Goal: Information Seeking & Learning: Learn about a topic

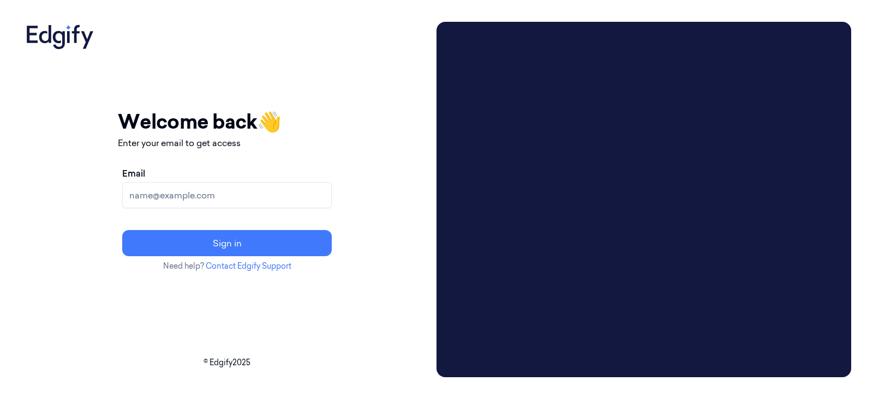
click at [245, 194] on input "Email" at bounding box center [226, 195] width 209 height 26
type input "samantra.sweta@heb.com"
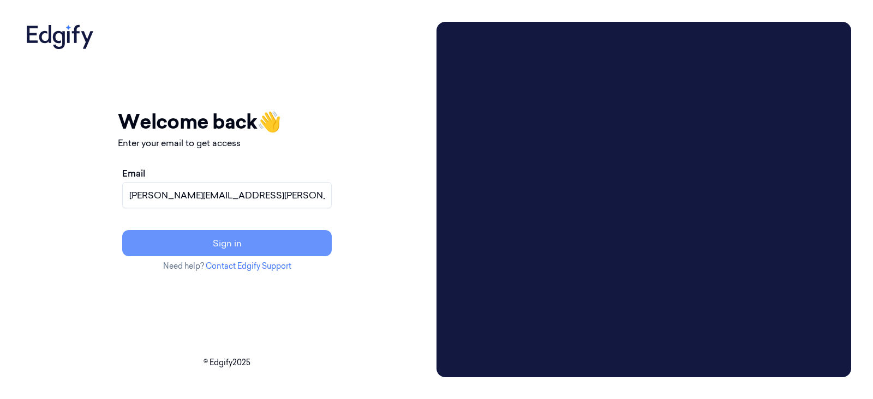
click at [289, 241] on button "Sign in" at bounding box center [226, 243] width 209 height 26
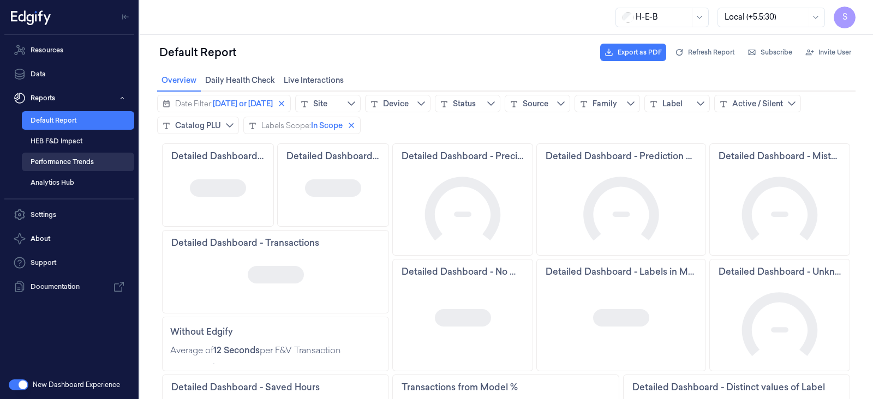
click at [57, 158] on link "Performance Trends" at bounding box center [78, 162] width 112 height 19
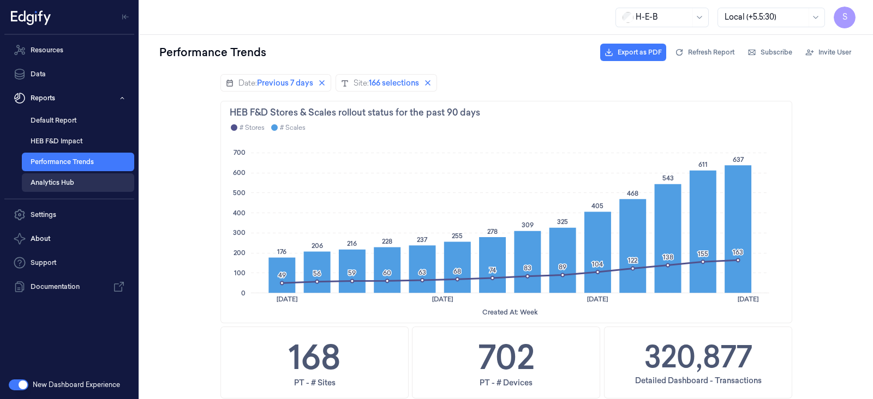
click at [48, 178] on link "Analytics Hub" at bounding box center [78, 182] width 112 height 19
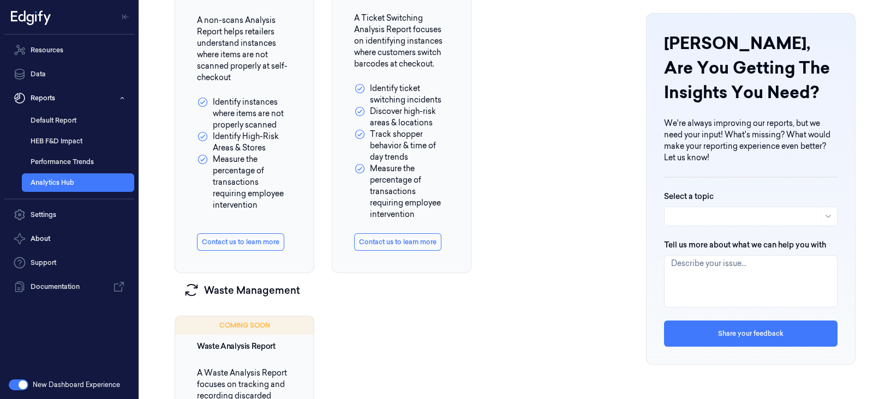
scroll to position [682, 0]
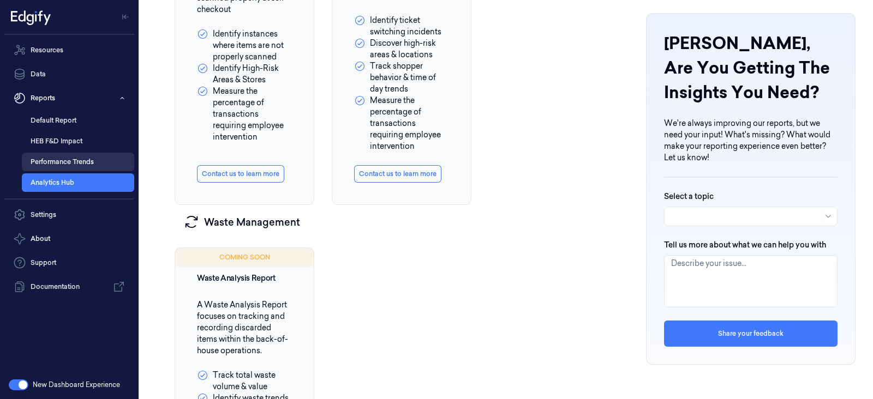
click at [41, 156] on link "Performance Trends" at bounding box center [78, 162] width 112 height 19
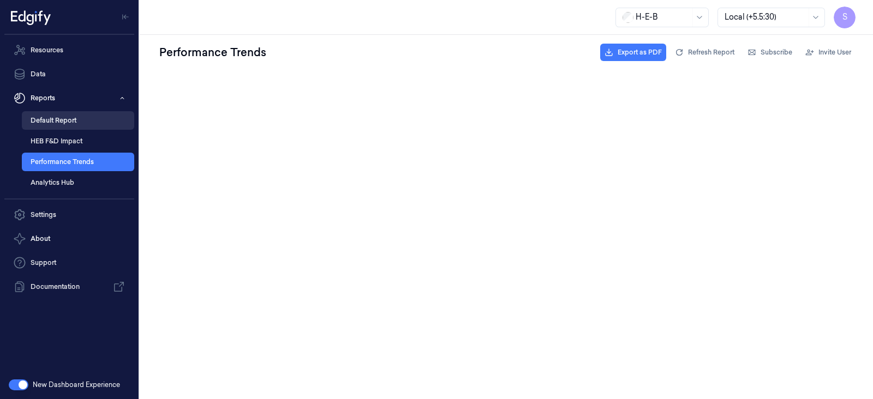
click at [47, 118] on link "Default Report" at bounding box center [78, 120] width 112 height 19
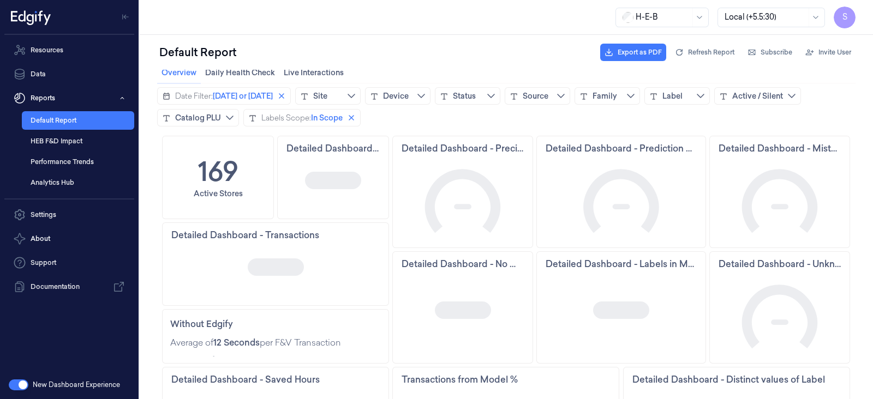
scroll to position [9, 0]
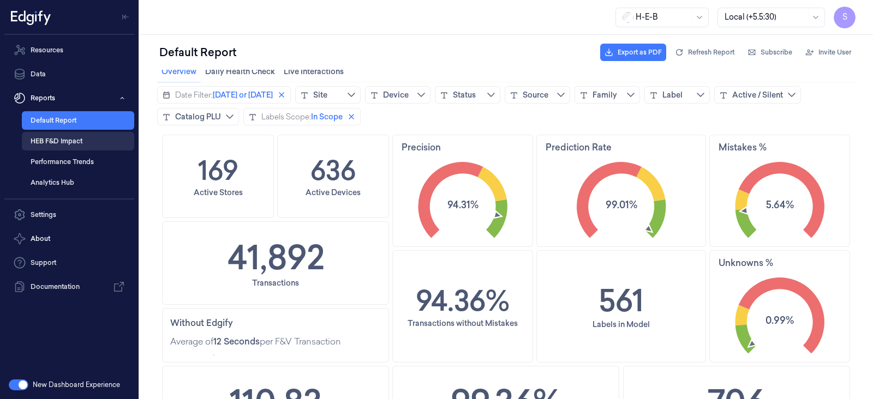
click at [57, 145] on link "HEB F&D Impact" at bounding box center [78, 141] width 112 height 19
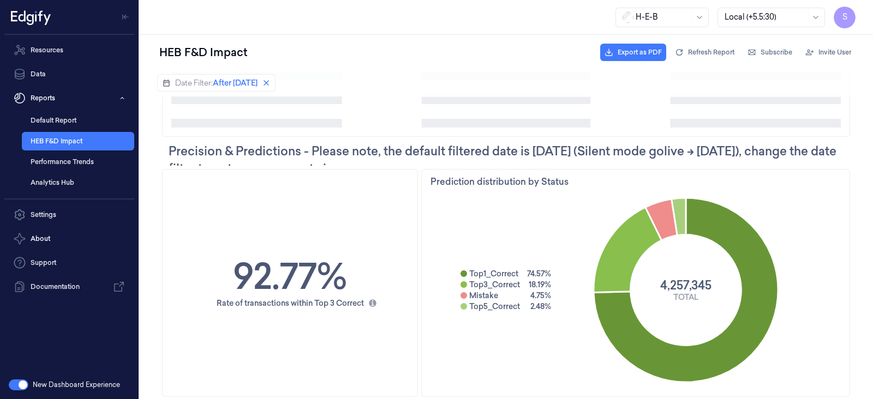
scroll to position [367, 0]
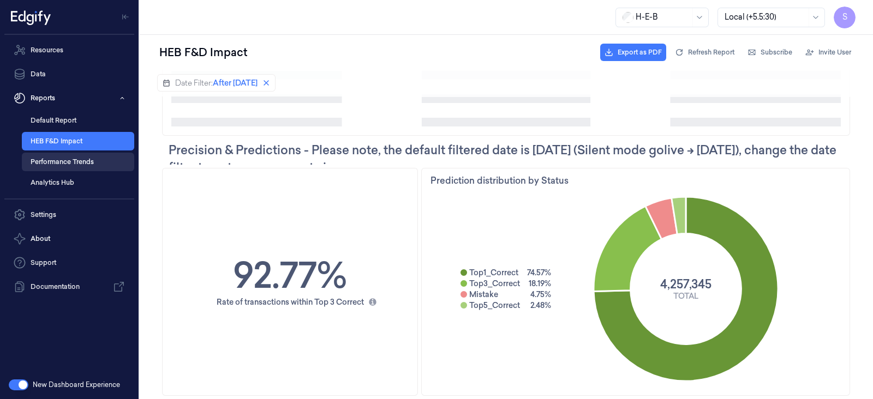
click at [63, 158] on link "Performance Trends" at bounding box center [78, 162] width 112 height 19
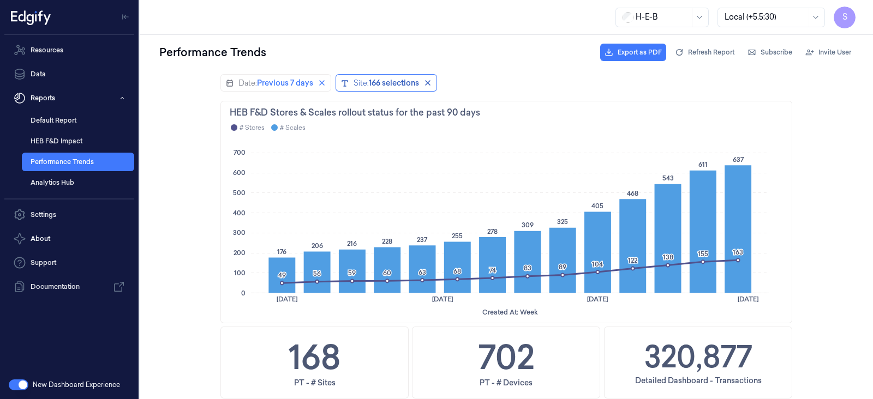
click at [395, 83] on div "166 selections" at bounding box center [394, 82] width 50 height 11
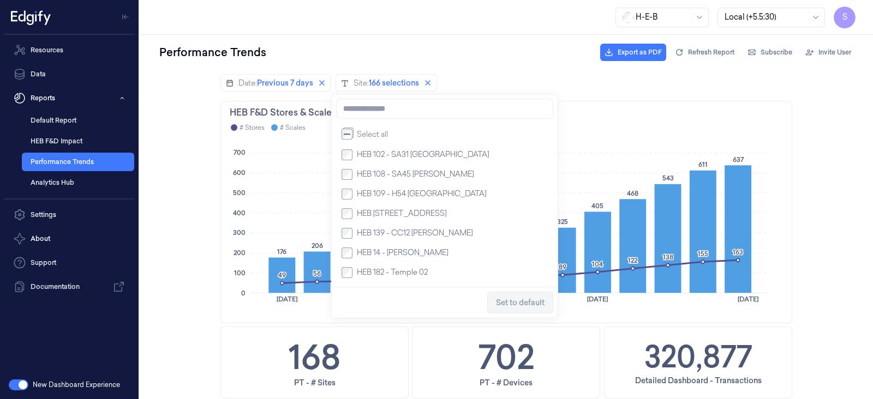
click at [460, 41] on div "Performance Trends Export as PDF Refresh Report Subscribe Invite User" at bounding box center [506, 52] width 698 height 26
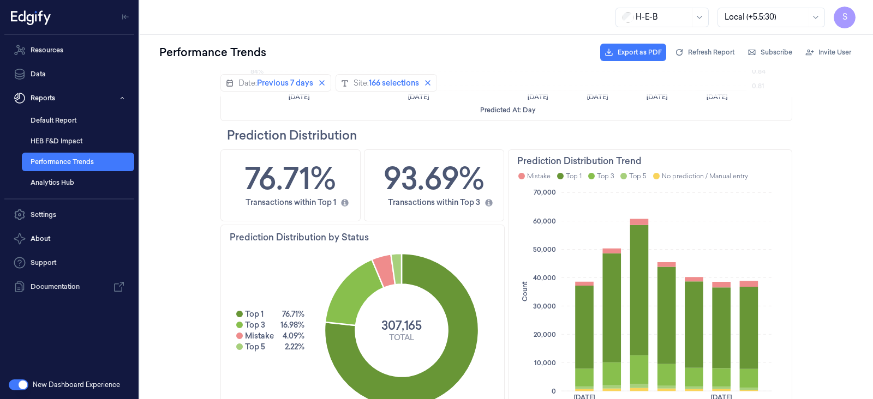
scroll to position [881, 0]
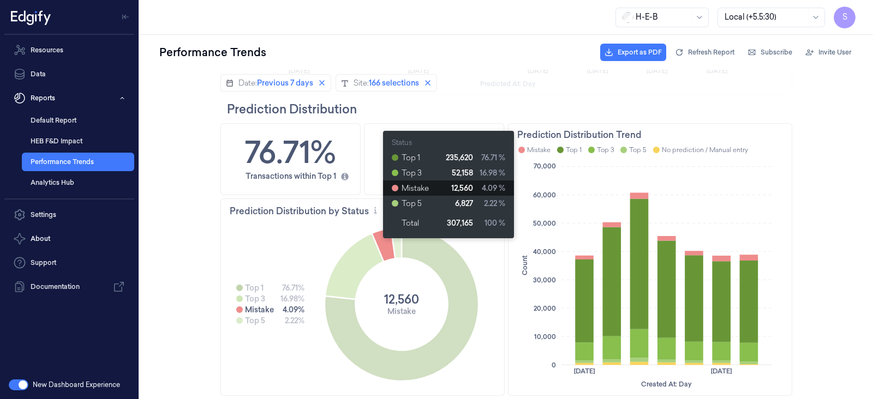
click at [377, 243] on icon at bounding box center [383, 245] width 23 height 34
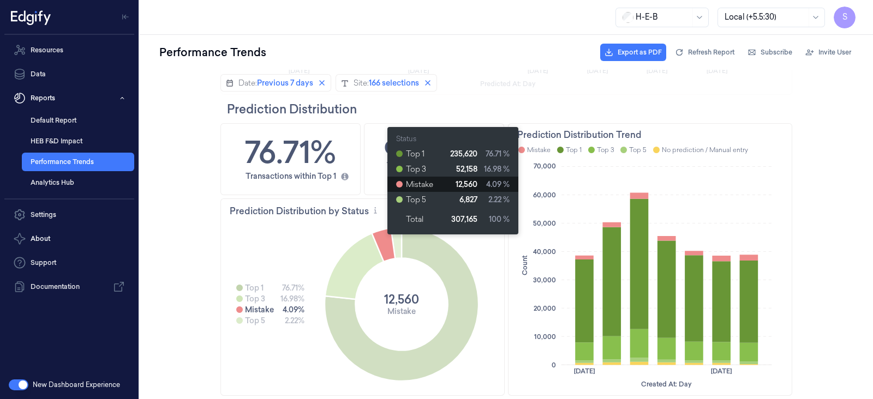
click at [381, 239] on icon at bounding box center [383, 245] width 23 height 34
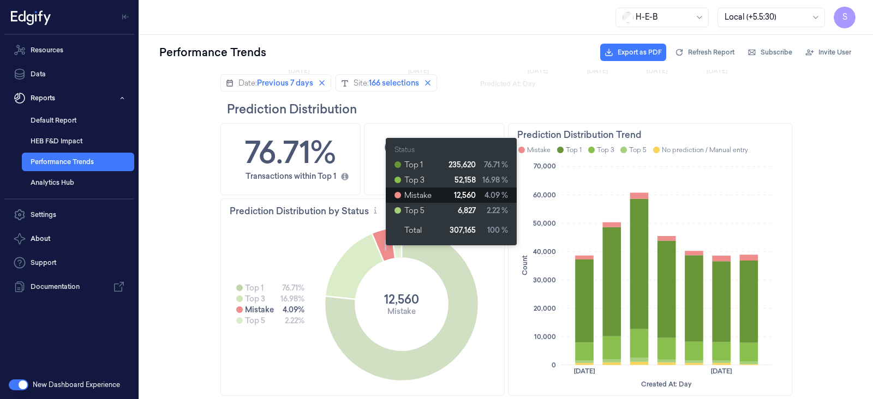
click at [380, 250] on icon at bounding box center [383, 245] width 23 height 34
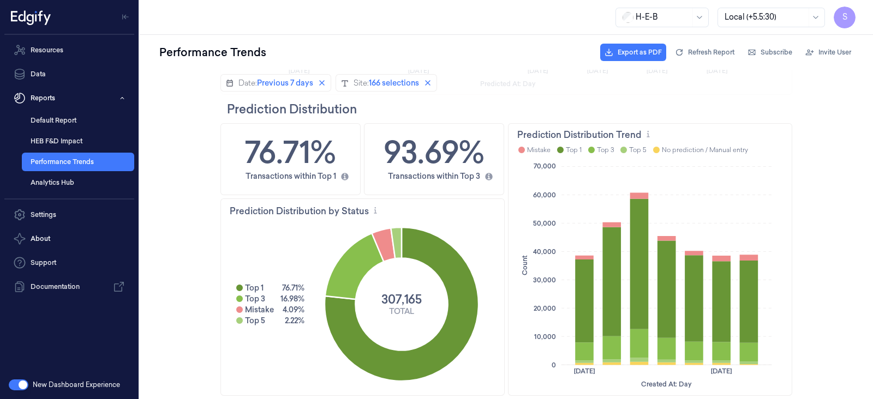
click at [728, 207] on icon "Count Created At: Day 0 10,000 20,000 30,000 40,000 50,000 60,000 70,000 [DATE]…" at bounding box center [650, 275] width 266 height 231
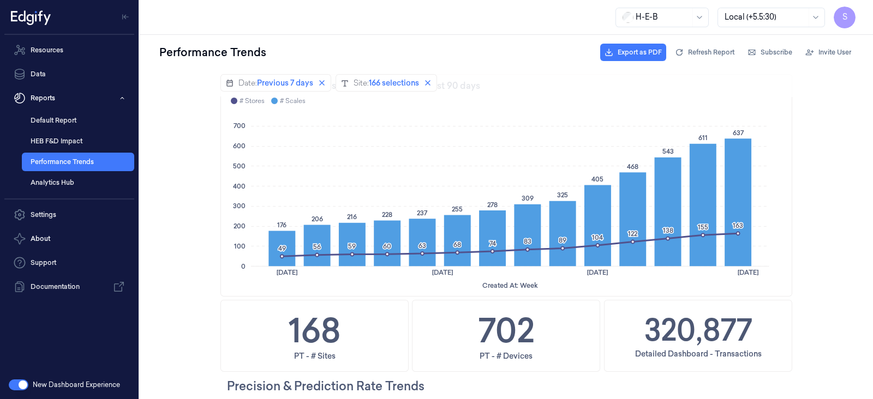
scroll to position [0, 0]
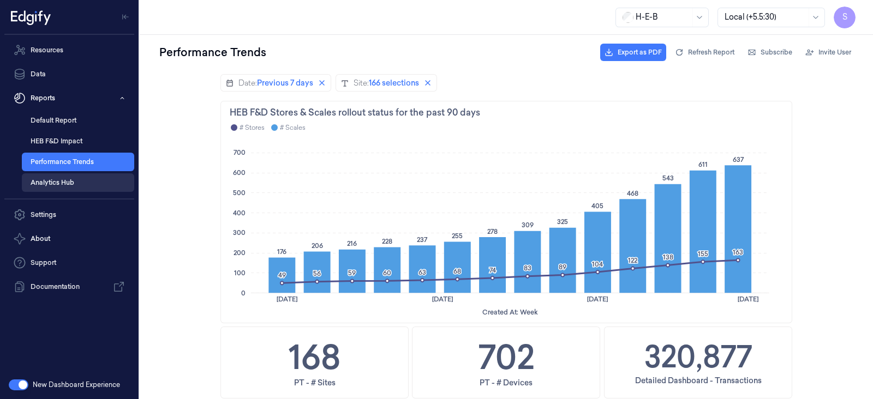
click at [52, 181] on link "Analytics Hub" at bounding box center [78, 182] width 112 height 19
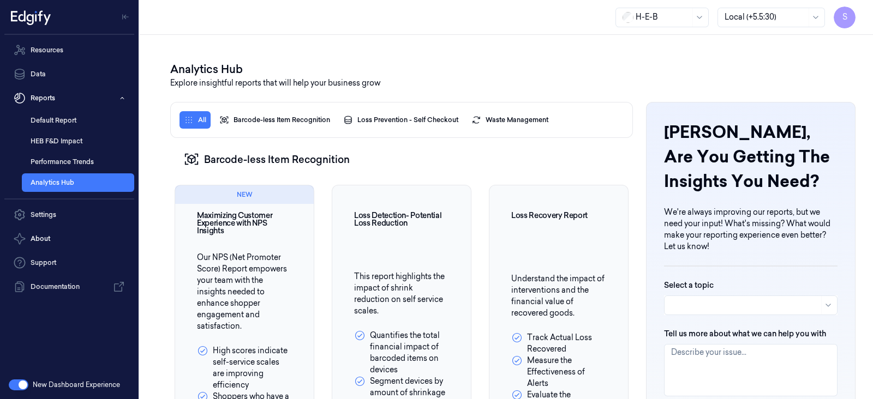
click at [769, 304] on div at bounding box center [745, 305] width 148 height 11
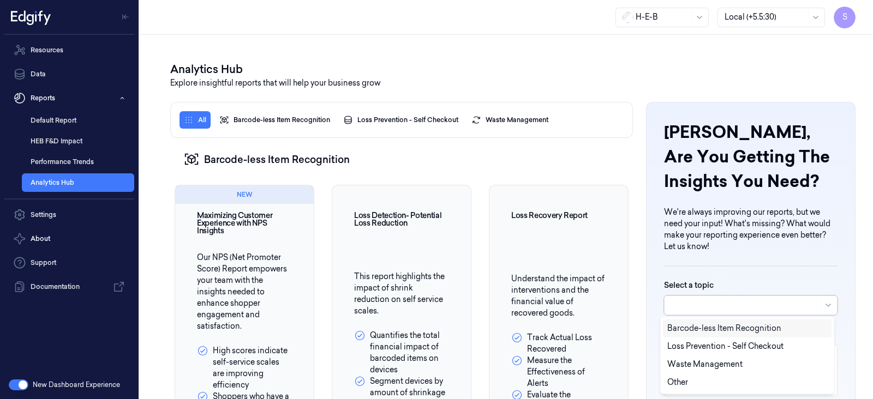
click at [459, 47] on div "Analytics Hub Explore insightful reports that will help your business grow [PER…" at bounding box center [506, 217] width 733 height 364
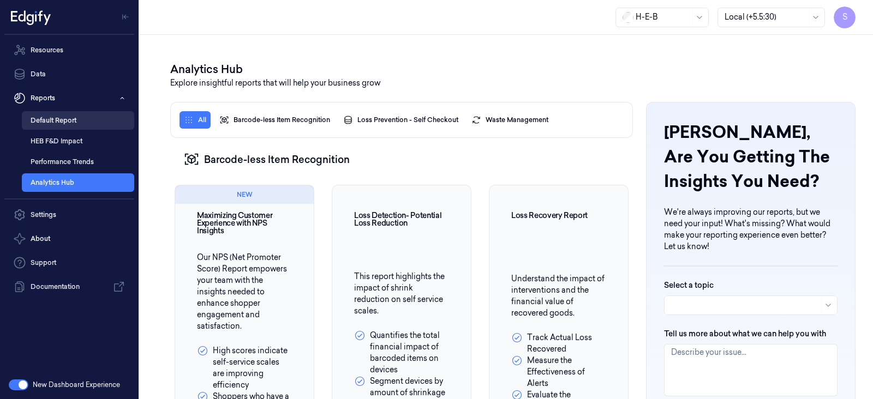
click at [44, 118] on link "Default Report" at bounding box center [78, 120] width 112 height 19
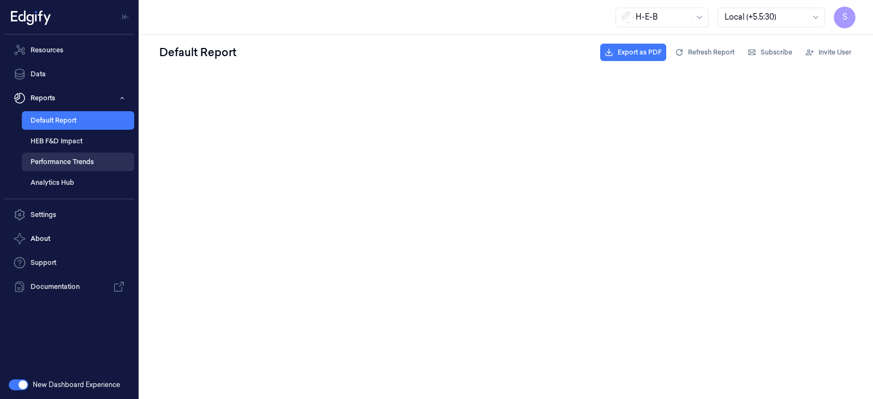
click at [46, 157] on link "Performance Trends" at bounding box center [78, 162] width 112 height 19
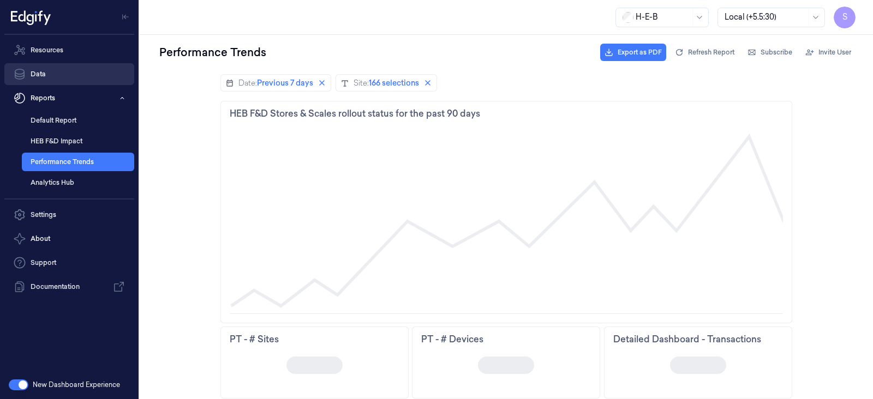
click at [36, 71] on link "Data" at bounding box center [69, 74] width 130 height 22
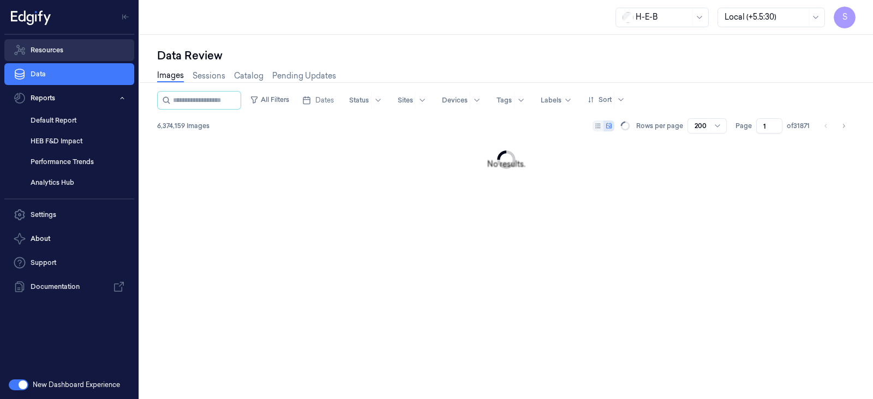
click at [40, 49] on link "Resources" at bounding box center [69, 50] width 130 height 22
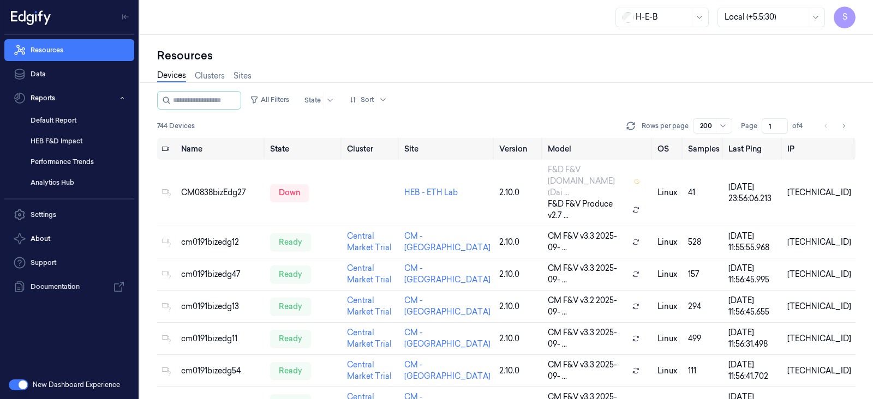
click at [188, 75] on div "Devices Clusters Sites" at bounding box center [204, 76] width 94 height 13
click at [205, 74] on link "Clusters" at bounding box center [210, 76] width 30 height 13
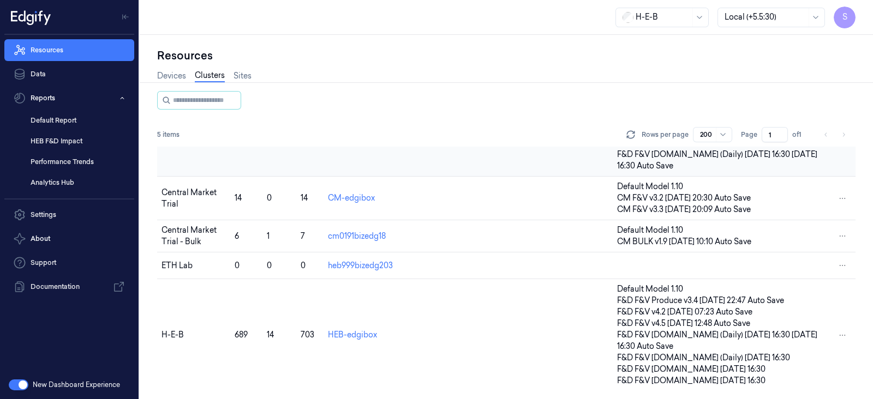
scroll to position [69, 0]
drag, startPoint x: 692, startPoint y: 291, endPoint x: 615, endPoint y: 289, distance: 76.4
click at [617, 289] on div "Default Model 1.10" at bounding box center [721, 289] width 208 height 11
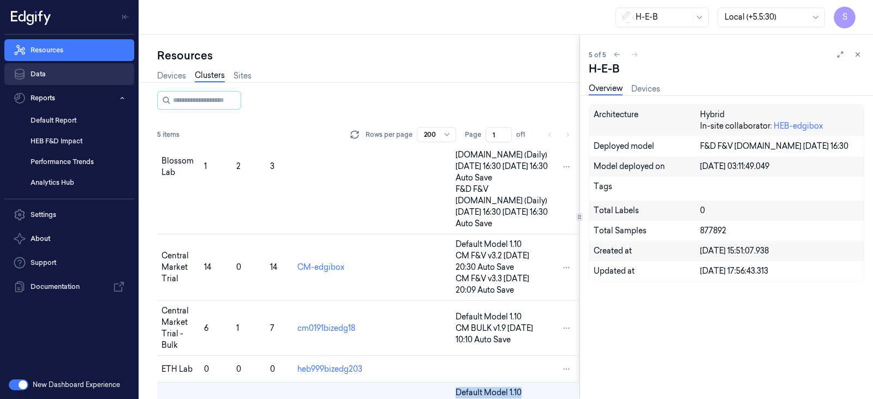
click at [39, 69] on link "Data" at bounding box center [69, 74] width 130 height 22
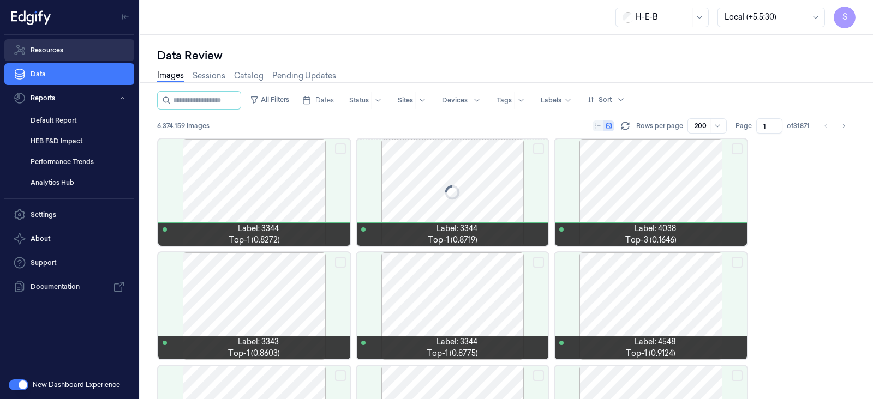
click at [49, 50] on link "Resources" at bounding box center [69, 50] width 130 height 22
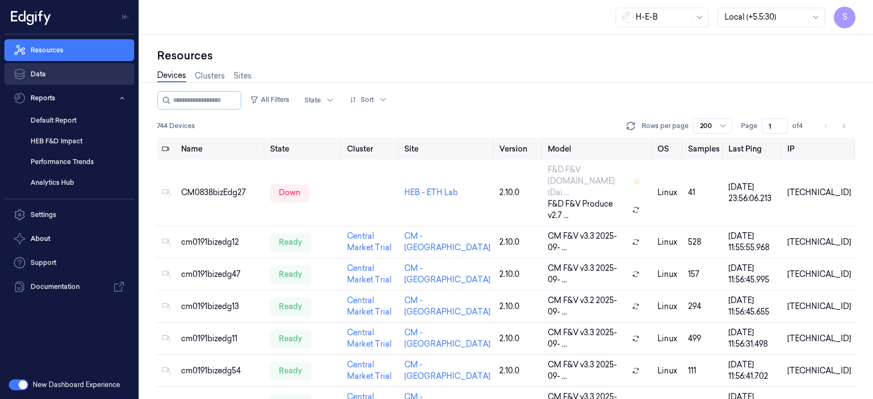
click at [41, 77] on link "Data" at bounding box center [69, 74] width 130 height 22
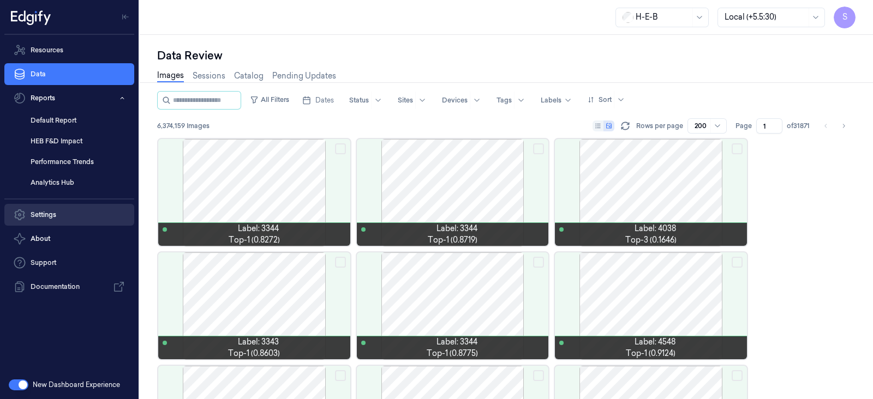
click at [53, 212] on link "Settings" at bounding box center [69, 215] width 130 height 22
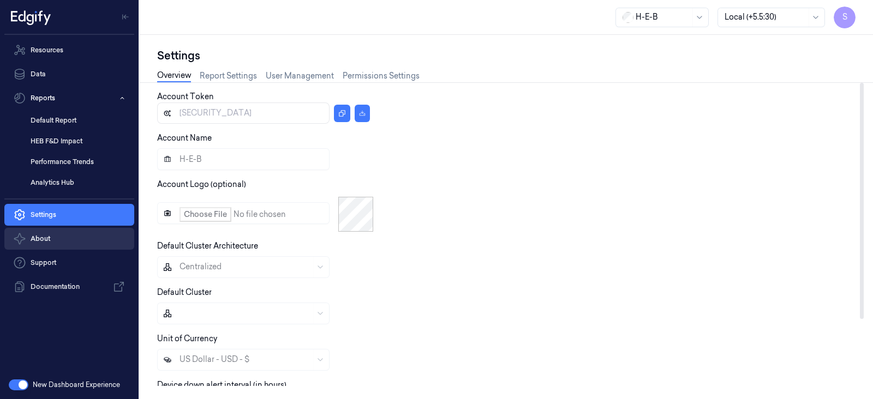
click at [25, 233] on icon "button" at bounding box center [19, 238] width 13 height 13
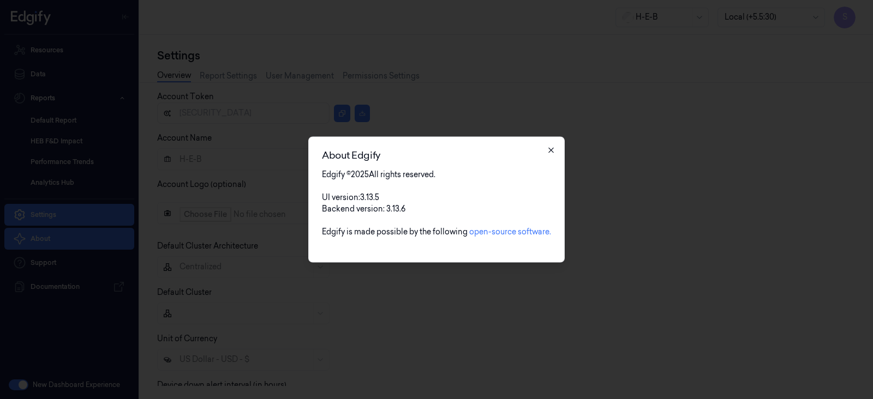
click at [547, 148] on icon "button" at bounding box center [551, 150] width 9 height 9
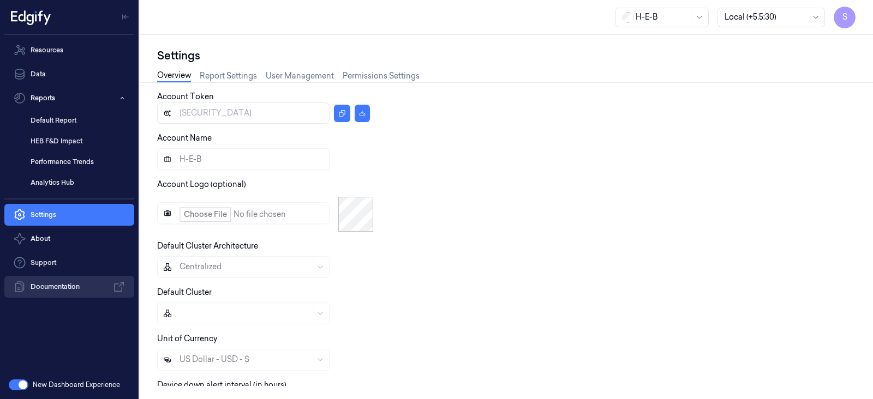
click at [59, 284] on link "Documentation" at bounding box center [69, 287] width 130 height 22
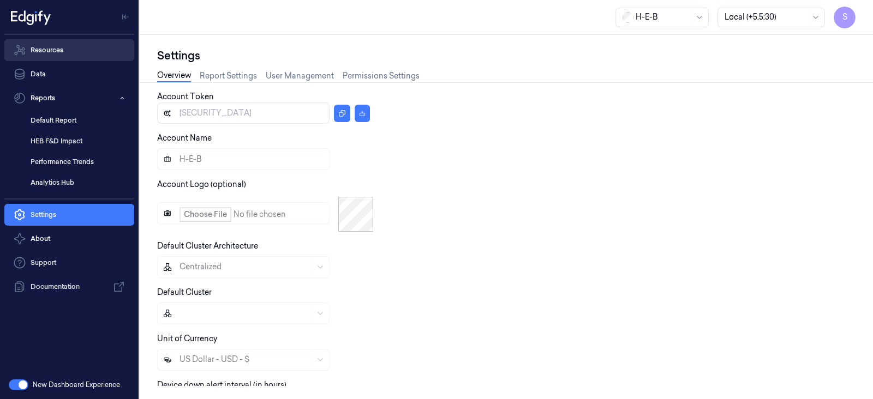
drag, startPoint x: 30, startPoint y: 68, endPoint x: 63, endPoint y: 53, distance: 36.1
click at [30, 68] on link "Data" at bounding box center [69, 74] width 130 height 22
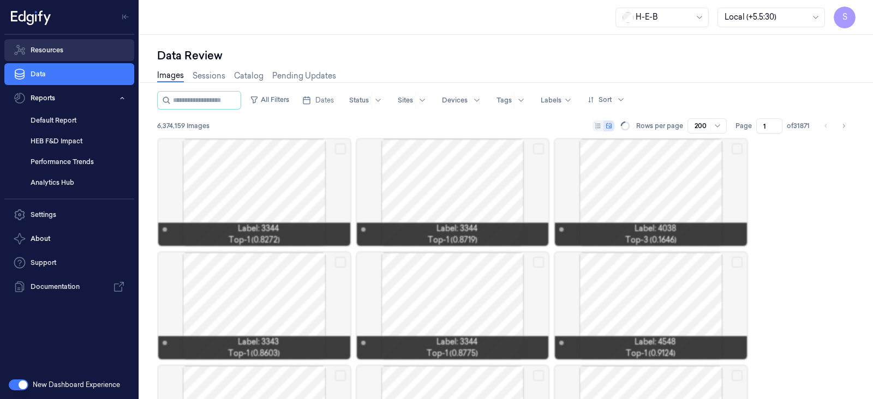
click at [59, 43] on link "Resources" at bounding box center [69, 50] width 130 height 22
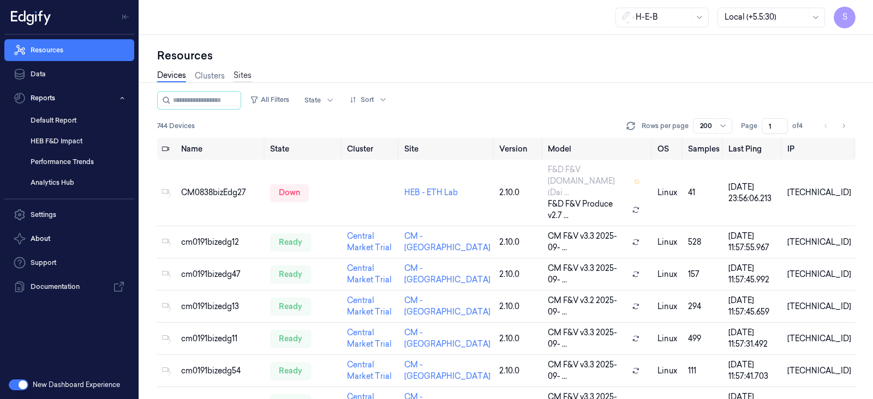
click at [244, 76] on link "Sites" at bounding box center [242, 76] width 18 height 13
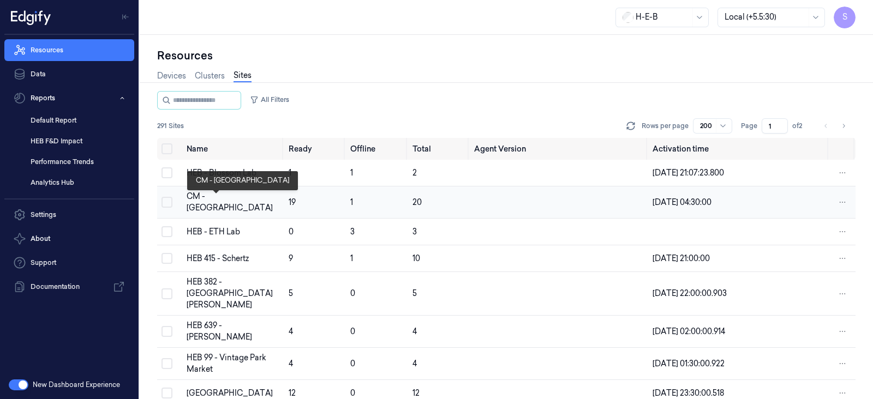
click at [203, 211] on div "CM - [GEOGRAPHIC_DATA]" at bounding box center [233, 202] width 93 height 23
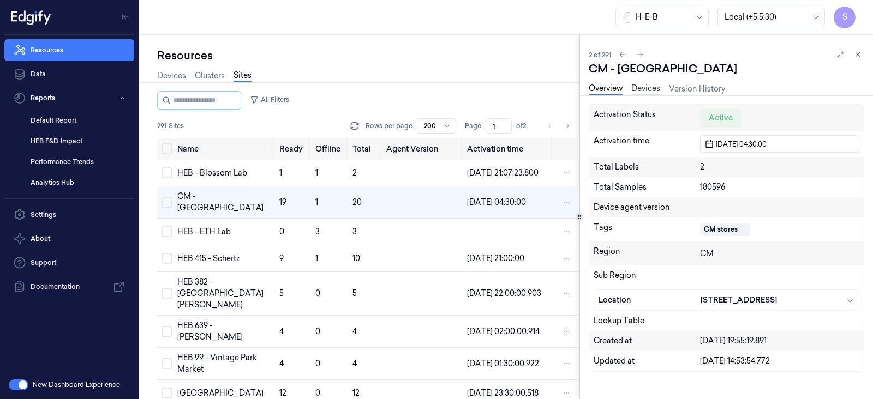
click at [644, 91] on link "Devices" at bounding box center [645, 89] width 29 height 13
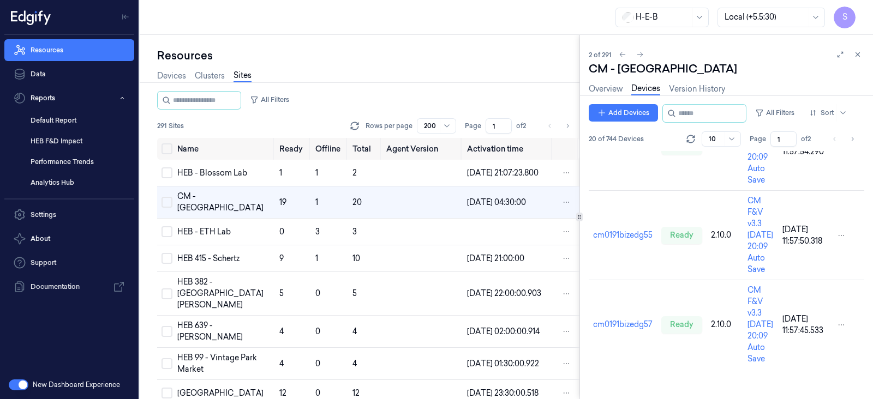
scroll to position [811, 0]
click at [852, 143] on icon "Go to next page" at bounding box center [852, 139] width 7 height 9
type input "2"
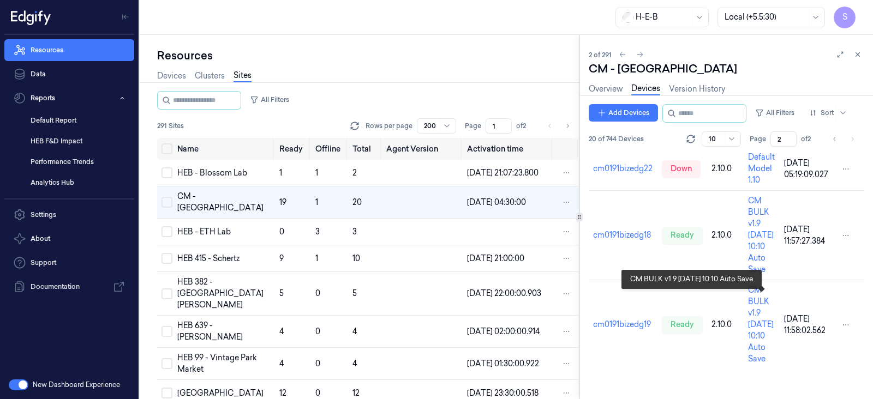
scroll to position [753, 0]
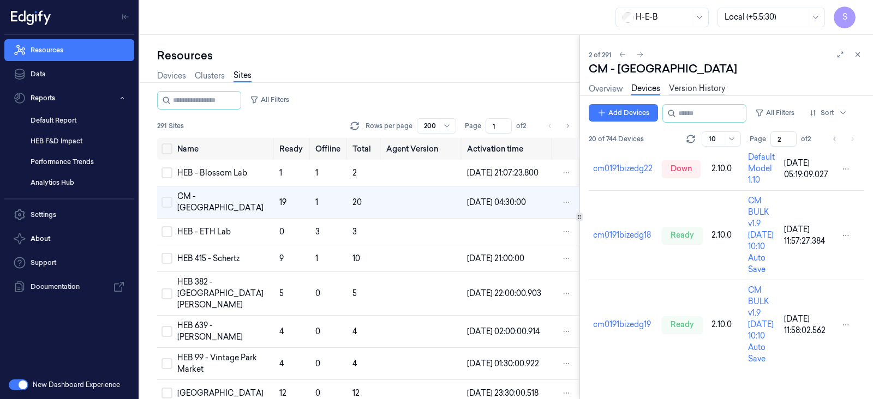
click at [680, 83] on link "Version History" at bounding box center [697, 89] width 56 height 13
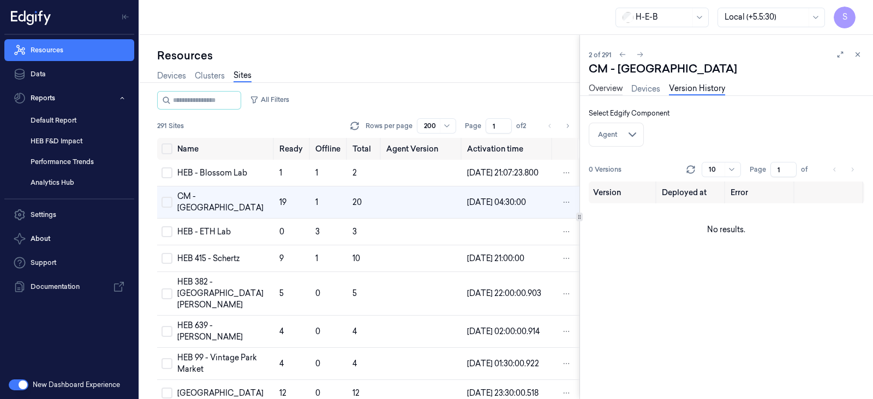
click at [599, 89] on link "Overview" at bounding box center [606, 89] width 34 height 13
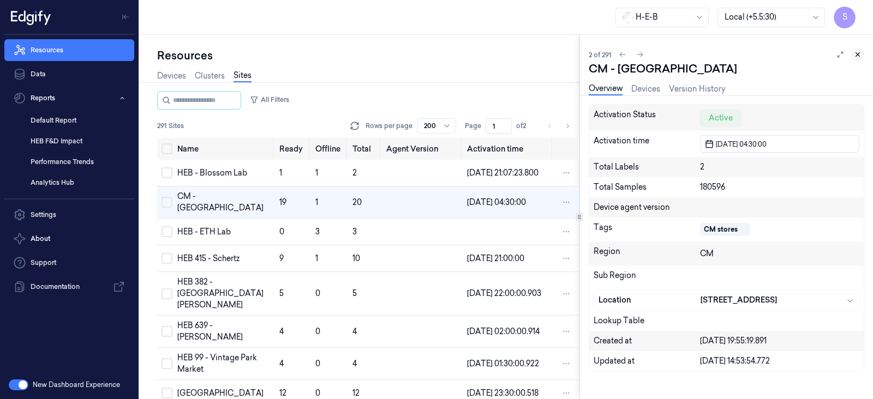
click at [855, 53] on icon at bounding box center [858, 55] width 8 height 8
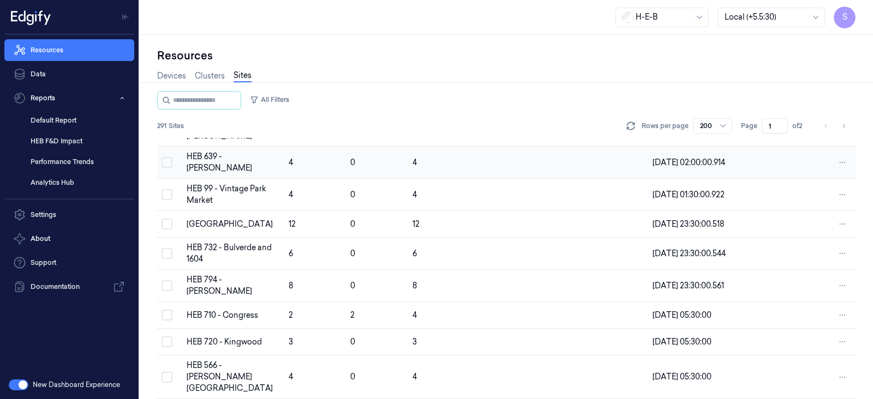
scroll to position [205, 0]
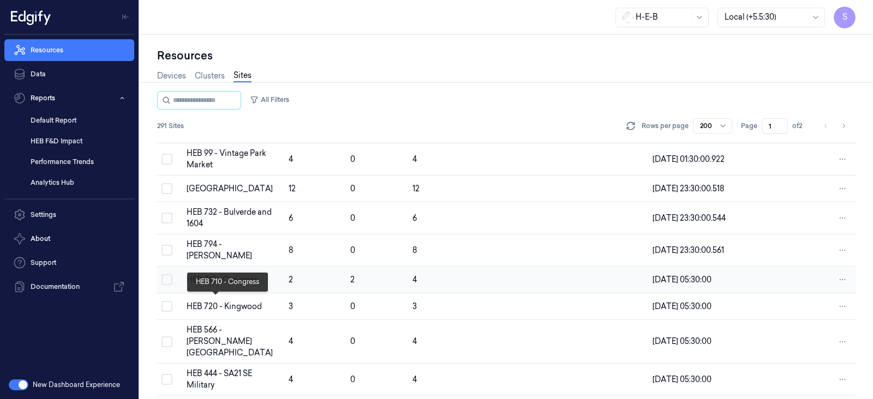
click at [201, 286] on div "HEB 710 - Congress" at bounding box center [233, 279] width 93 height 11
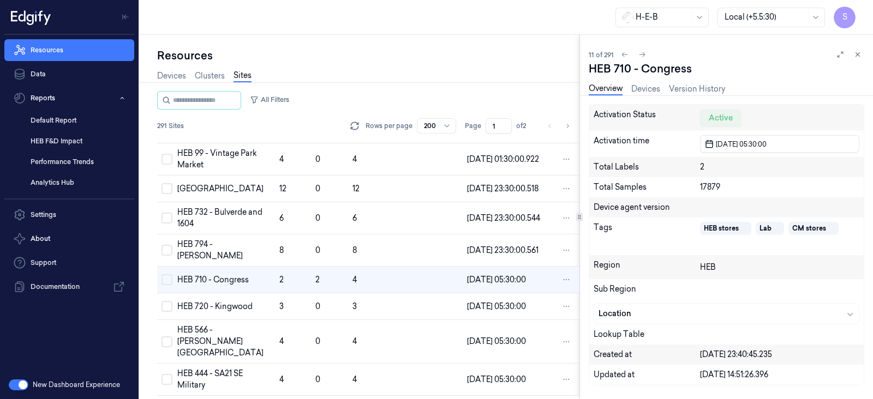
scroll to position [245, 0]
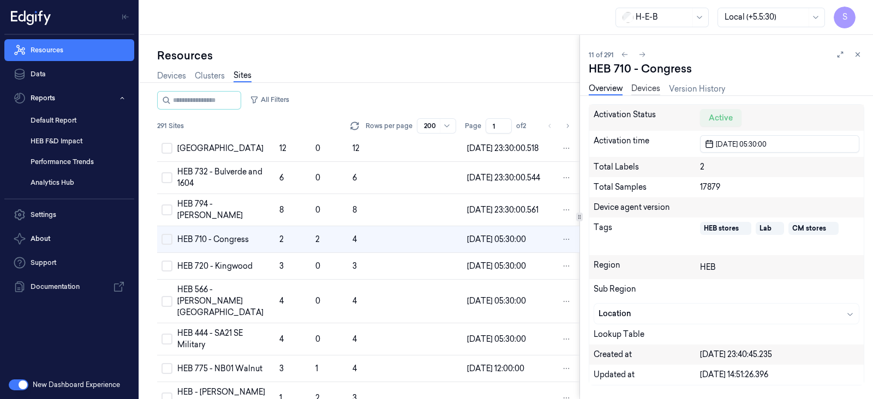
click at [648, 89] on link "Devices" at bounding box center [645, 89] width 29 height 13
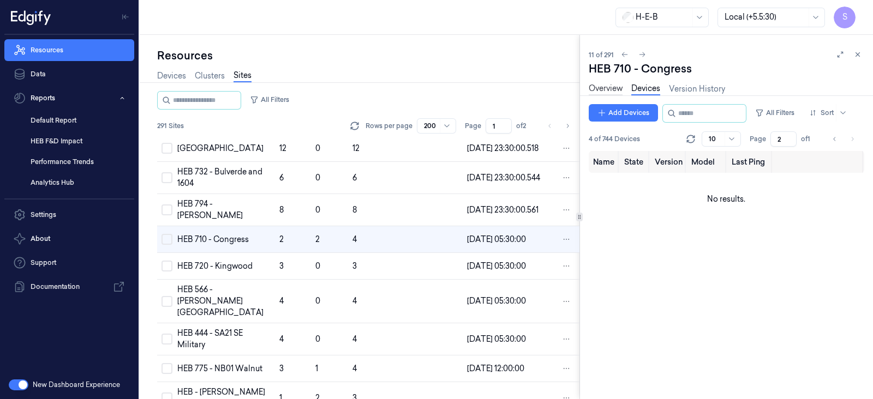
click at [599, 92] on link "Overview" at bounding box center [606, 89] width 34 height 13
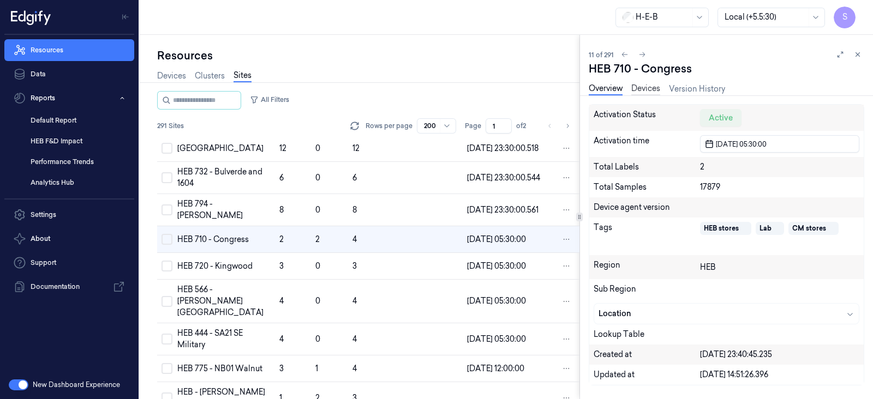
click at [641, 92] on link "Devices" at bounding box center [645, 89] width 29 height 13
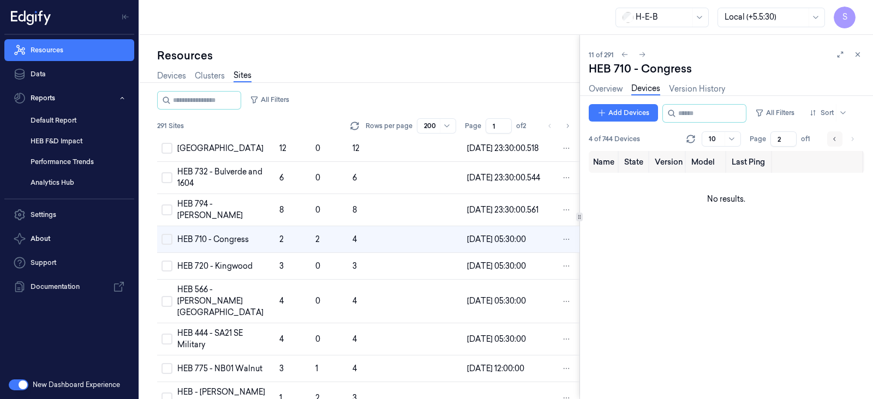
click at [835, 147] on button "Go to previous page" at bounding box center [834, 138] width 15 height 15
type input "1"
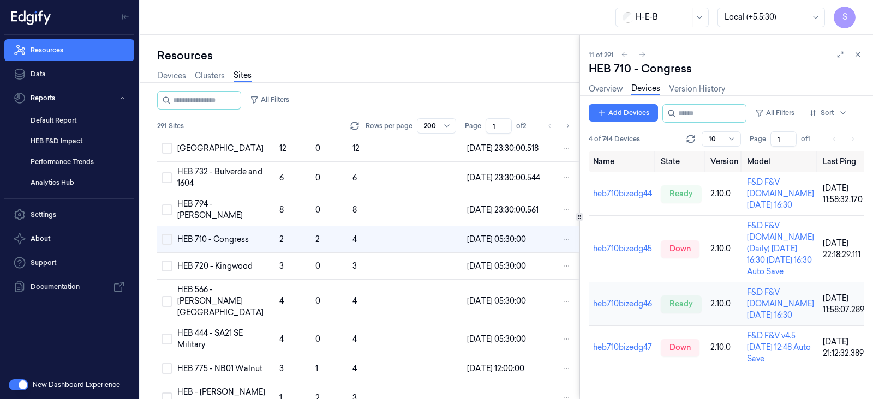
scroll to position [206, 0]
click at [631, 343] on link "heb710bizedg47" at bounding box center [622, 348] width 59 height 10
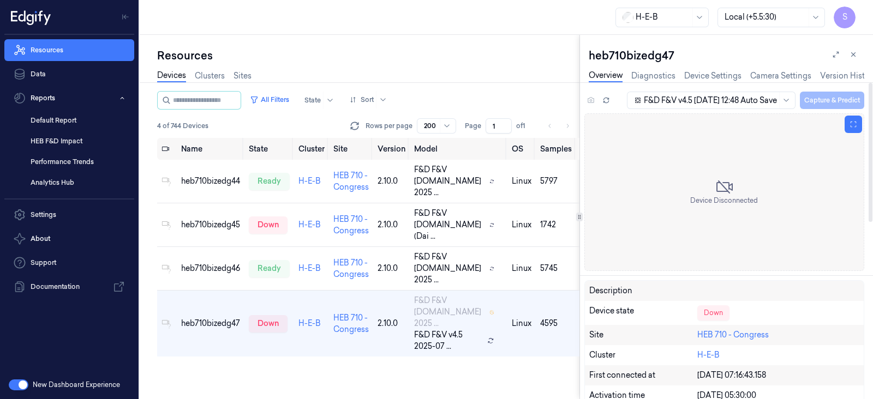
scroll to position [38, 0]
click at [783, 95] on div at bounding box center [786, 100] width 14 height 16
click at [511, 56] on div "Resources" at bounding box center [368, 55] width 422 height 15
click at [651, 76] on link "Diagnostics" at bounding box center [653, 76] width 44 height 13
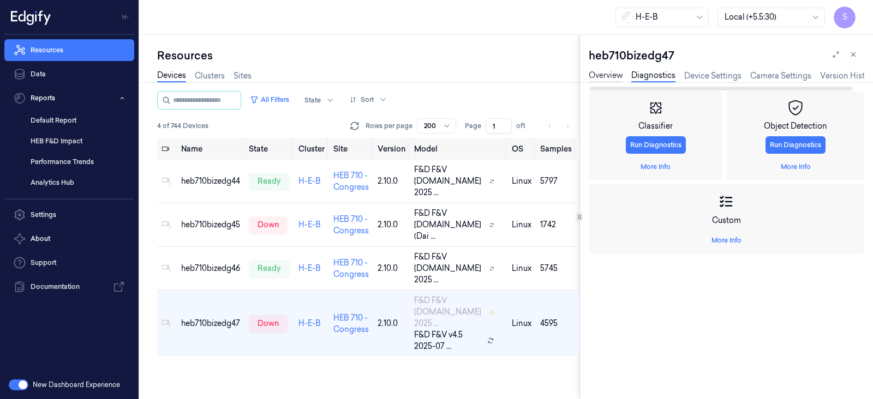
click at [597, 72] on link "Overview" at bounding box center [606, 76] width 34 height 13
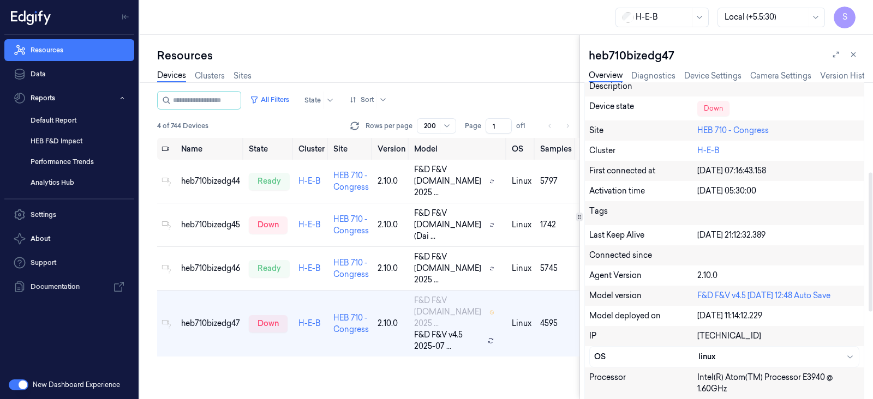
scroll to position [272, 0]
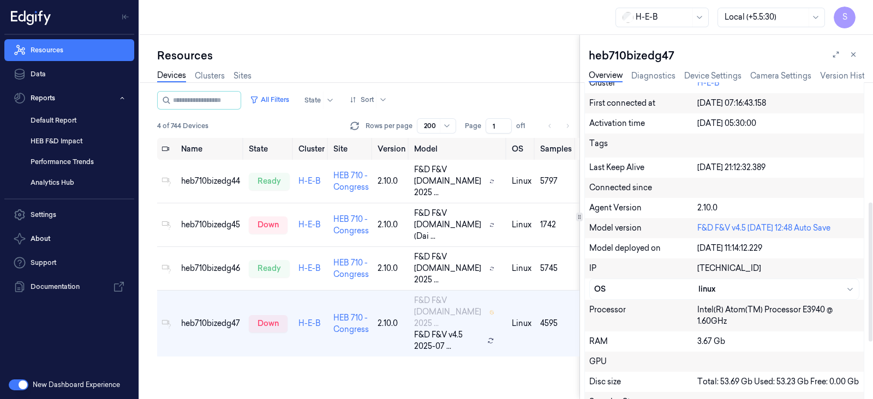
drag, startPoint x: 696, startPoint y: 165, endPoint x: 830, endPoint y: 157, distance: 134.5
click at [830, 158] on div "Last Keep Alive [DATE] 21:12:32.389" at bounding box center [724, 168] width 279 height 20
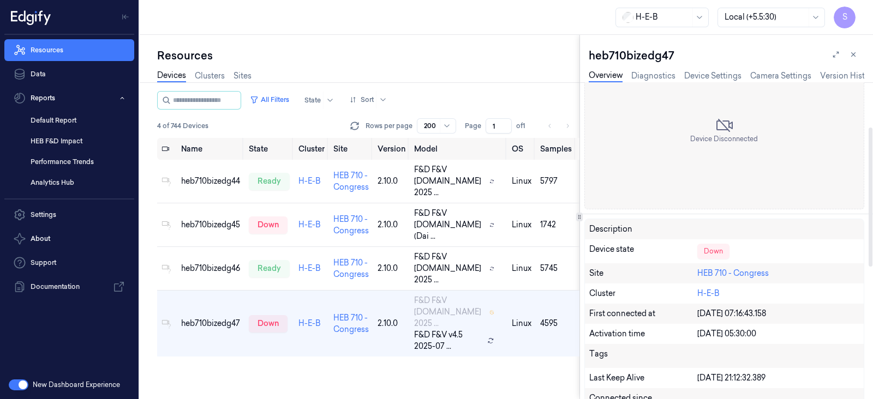
scroll to position [130, 0]
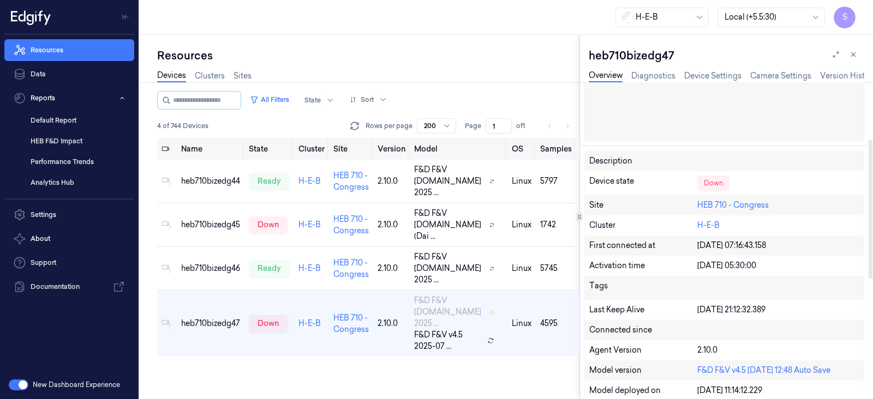
drag, startPoint x: 698, startPoint y: 266, endPoint x: 845, endPoint y: 257, distance: 147.5
click at [845, 257] on div "Activation time [DATE] 05:30:00" at bounding box center [724, 266] width 279 height 20
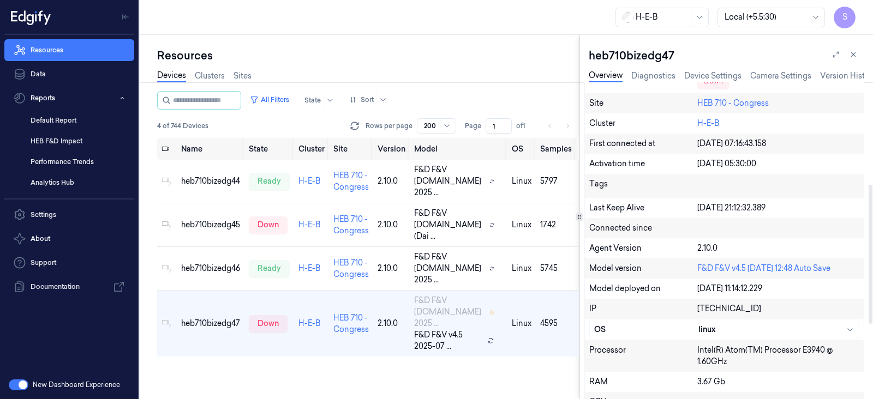
scroll to position [266, 0]
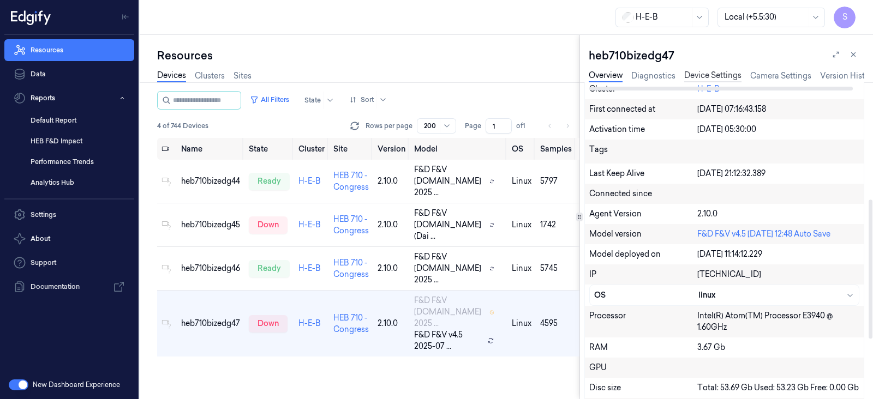
click at [724, 70] on link "Device Settings" at bounding box center [712, 76] width 57 height 13
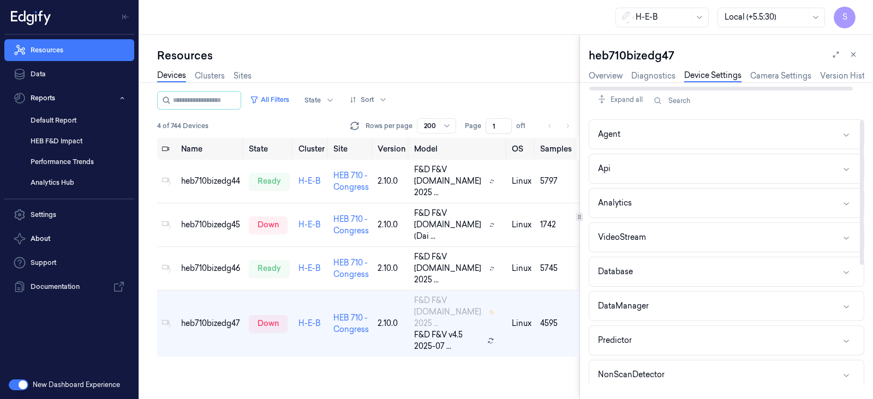
click at [778, 65] on div "Overview Diagnostics Device Settings Camera Settings Version History" at bounding box center [726, 77] width 275 height 28
click at [777, 73] on link "Camera Settings" at bounding box center [780, 76] width 61 height 13
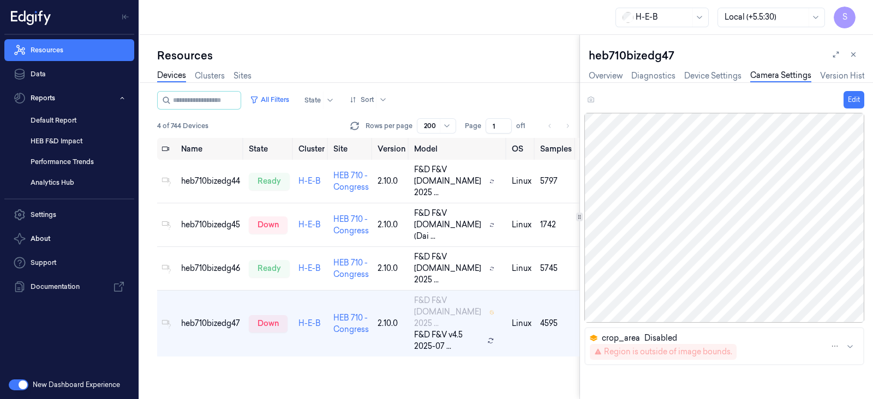
click at [852, 349] on icon "button" at bounding box center [850, 346] width 9 height 9
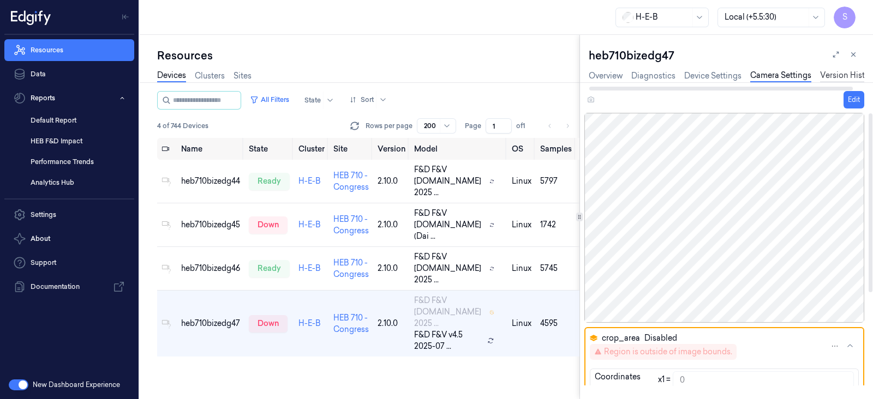
click at [832, 77] on link "Version History" at bounding box center [848, 76] width 56 height 13
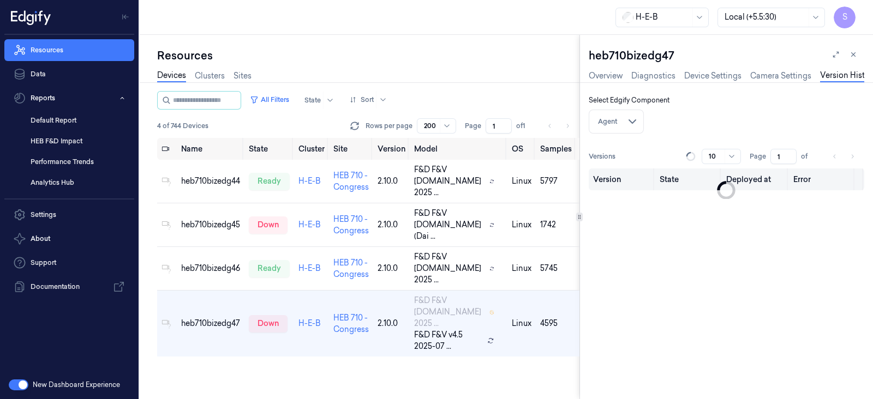
scroll to position [0, 11]
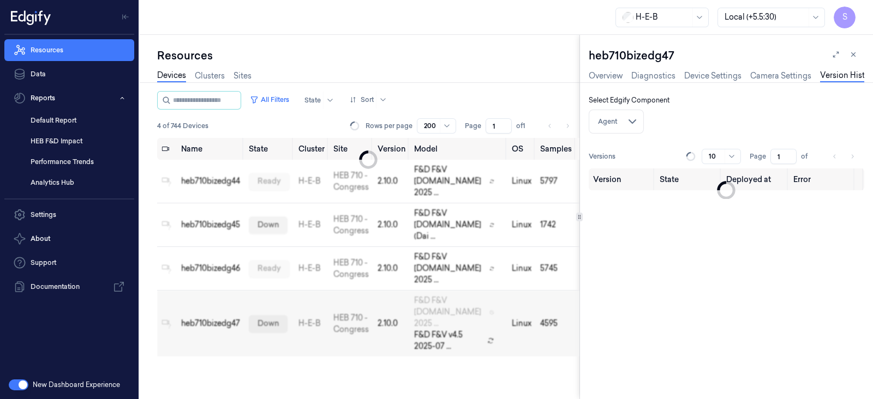
scroll to position [0, 11]
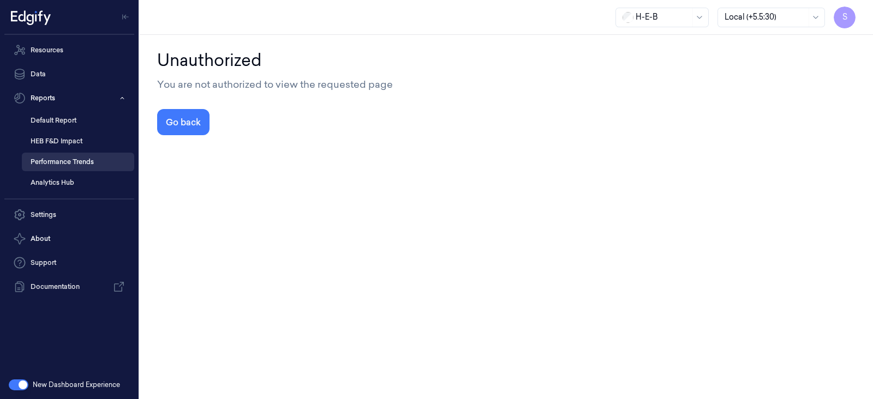
click at [61, 163] on link "Performance Trends" at bounding box center [78, 162] width 112 height 19
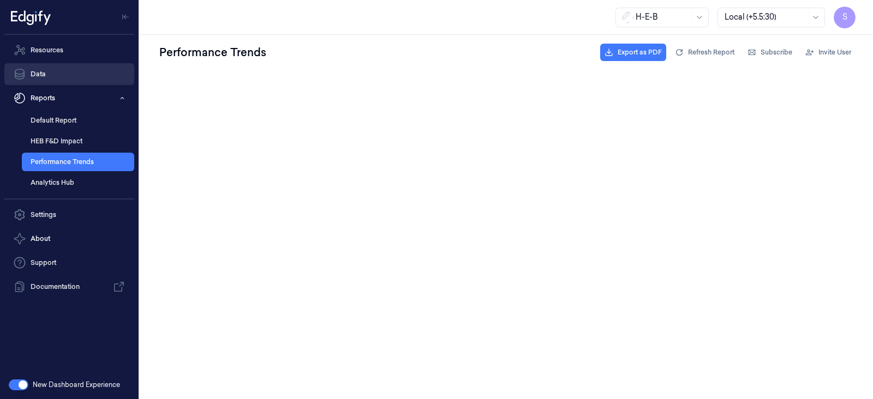
click at [40, 77] on link "Data" at bounding box center [69, 74] width 130 height 22
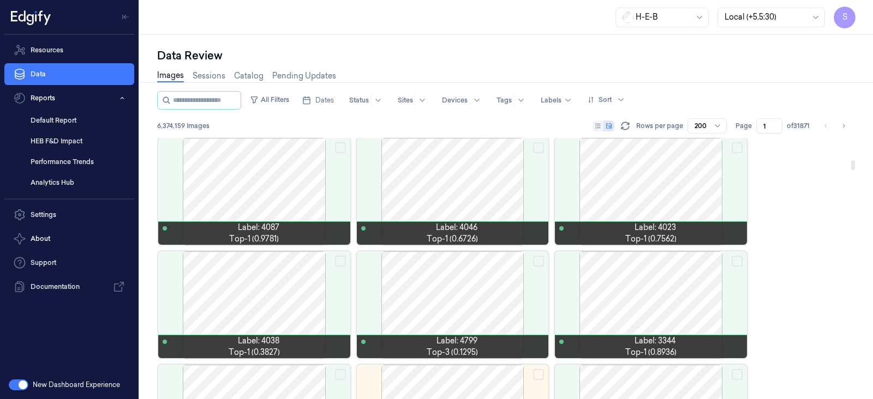
scroll to position [614, 0]
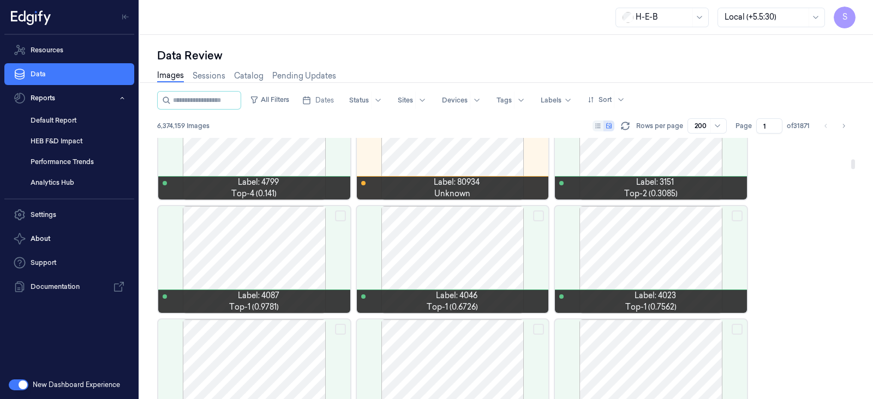
click at [635, 248] on div at bounding box center [651, 259] width 192 height 107
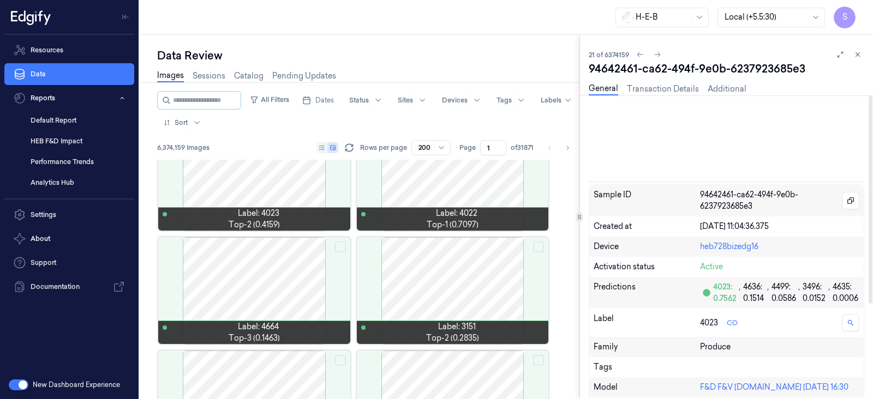
scroll to position [139, 0]
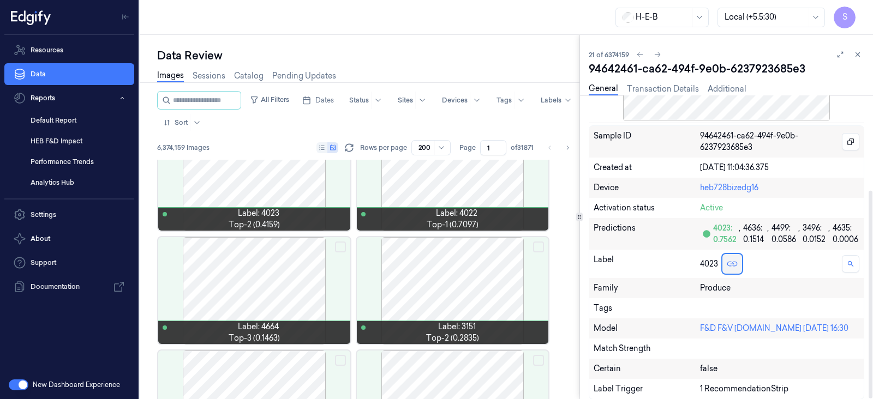
click at [731, 264] on line at bounding box center [731, 264] width 3 height 0
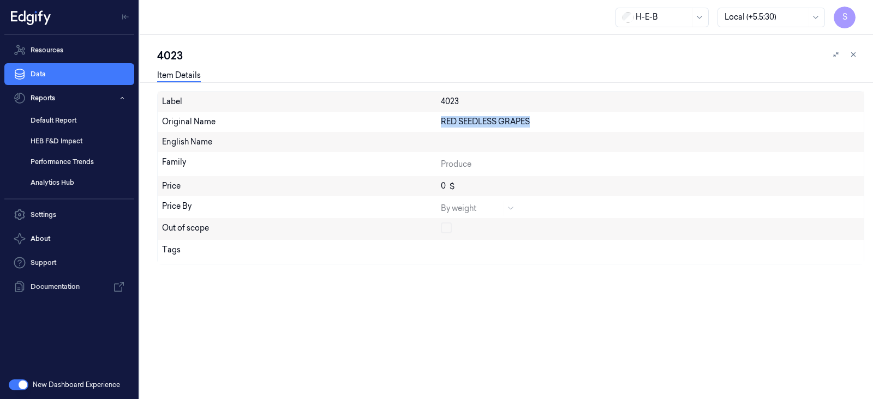
drag, startPoint x: 436, startPoint y: 120, endPoint x: 561, endPoint y: 118, distance: 124.4
click at [561, 118] on div "Original Name RED SEEDLESS GRAPES" at bounding box center [511, 122] width 706 height 20
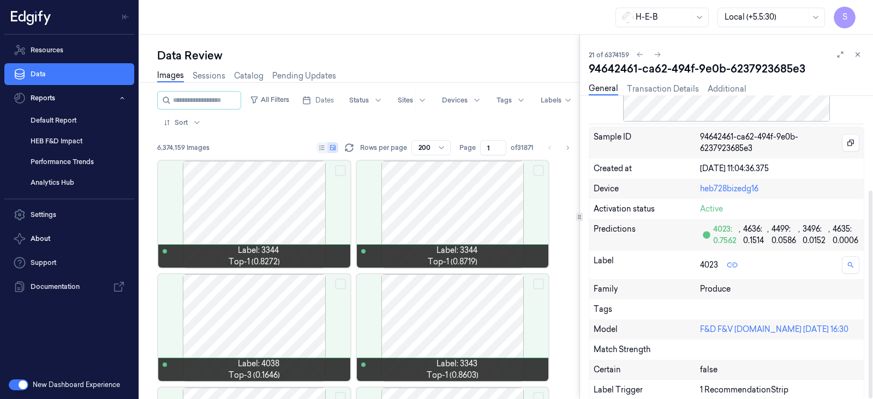
scroll to position [139, 0]
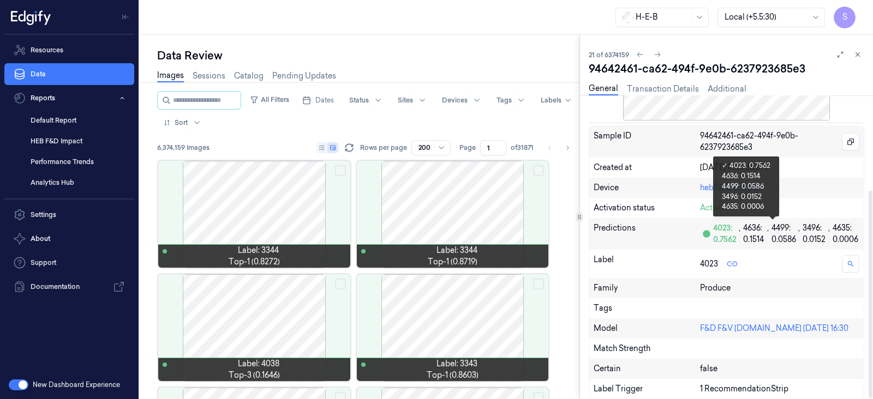
click at [723, 232] on div "4023: 0.7562" at bounding box center [725, 234] width 25 height 23
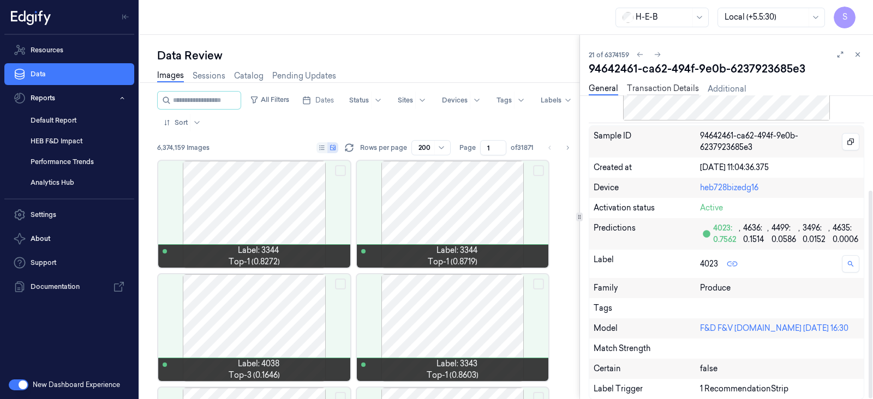
click at [651, 86] on link "Transaction Details" at bounding box center [663, 89] width 72 height 13
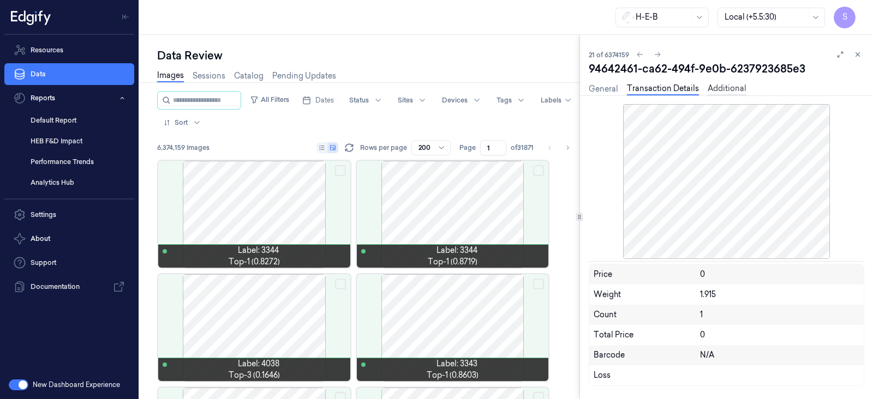
click at [731, 91] on link "Additional" at bounding box center [727, 89] width 39 height 13
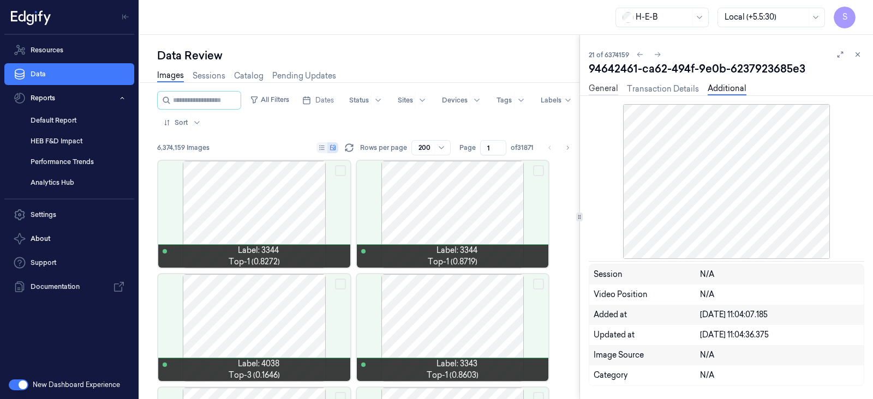
click at [603, 91] on link "General" at bounding box center [603, 89] width 29 height 13
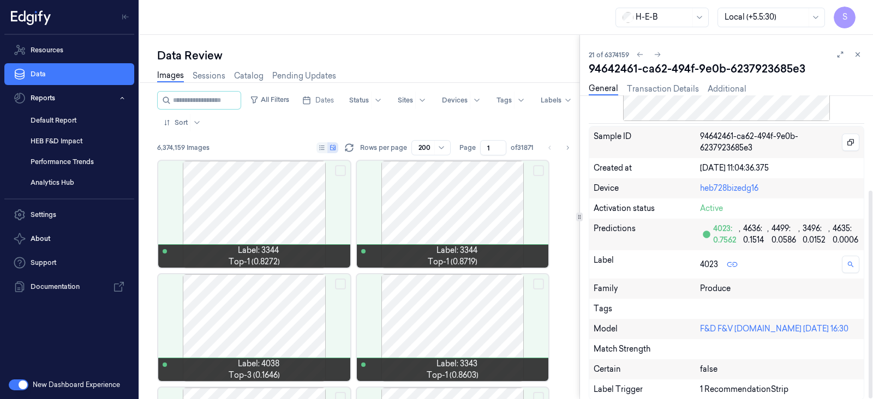
scroll to position [139, 0]
click at [849, 266] on icon at bounding box center [851, 264] width 8 height 8
click at [730, 264] on line at bounding box center [731, 264] width 3 height 0
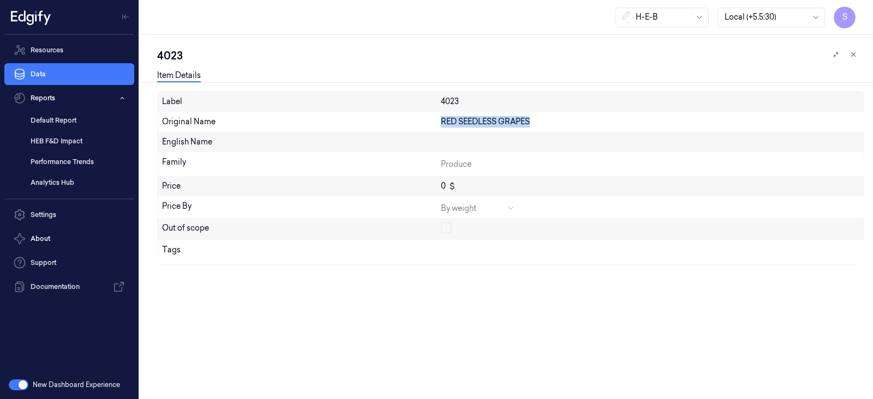
drag, startPoint x: 536, startPoint y: 124, endPoint x: 427, endPoint y: 122, distance: 109.1
click at [427, 122] on div "Original Name RED SEEDLESS GRAPES" at bounding box center [511, 122] width 706 height 20
click at [504, 203] on div "By weight" at bounding box center [480, 207] width 79 height 13
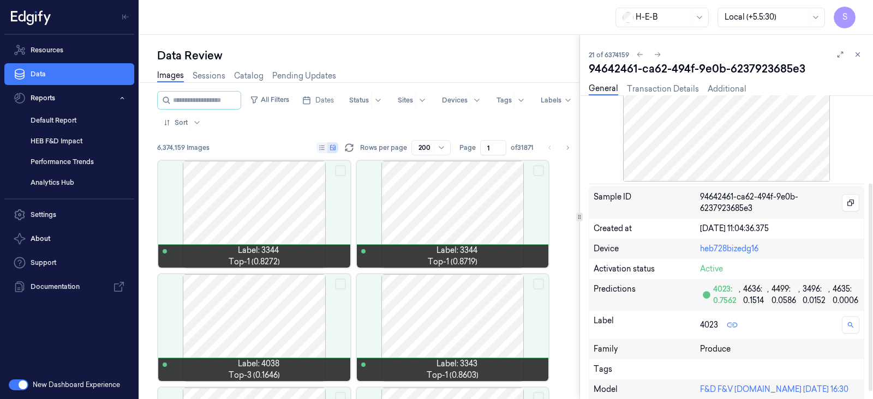
scroll to position [139, 0]
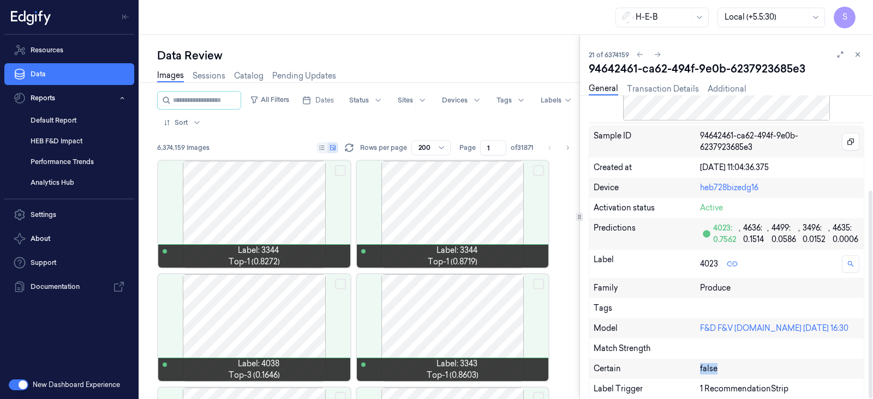
drag, startPoint x: 691, startPoint y: 368, endPoint x: 730, endPoint y: 363, distance: 39.6
click at [730, 363] on div "Certain false" at bounding box center [726, 369] width 274 height 20
drag, startPoint x: 698, startPoint y: 388, endPoint x: 807, endPoint y: 385, distance: 109.2
click at [807, 385] on div "Label Trigger 1 RecommendationStrip" at bounding box center [726, 389] width 274 height 20
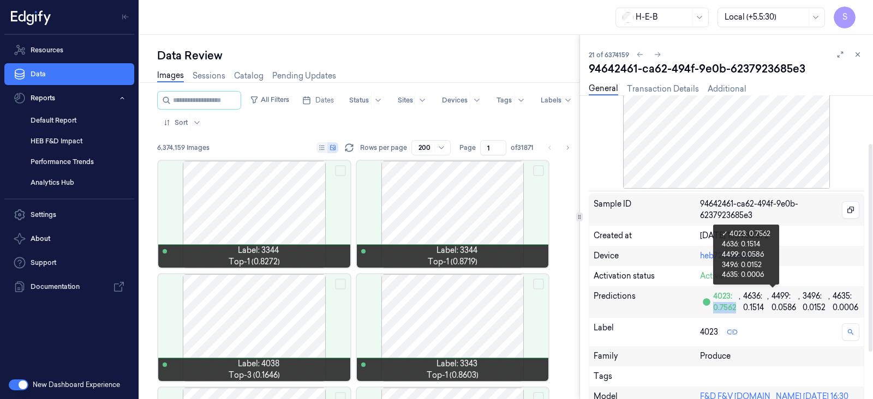
drag, startPoint x: 712, startPoint y: 305, endPoint x: 736, endPoint y: 305, distance: 24.6
click at [736, 305] on div "4023: 0.7562" at bounding box center [725, 302] width 25 height 23
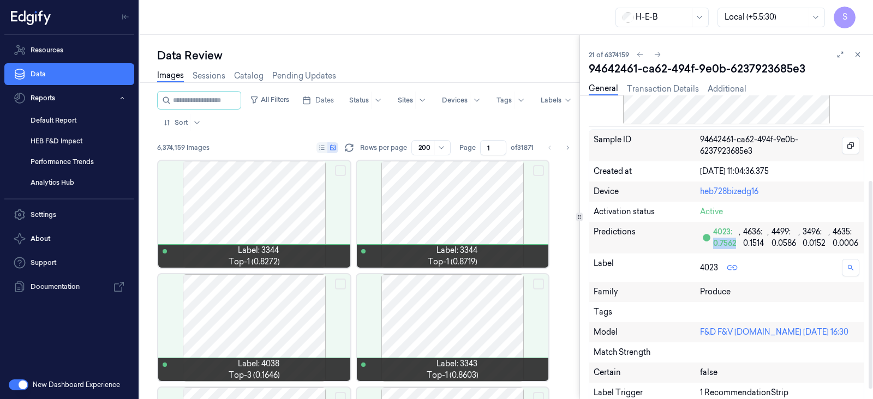
scroll to position [136, 0]
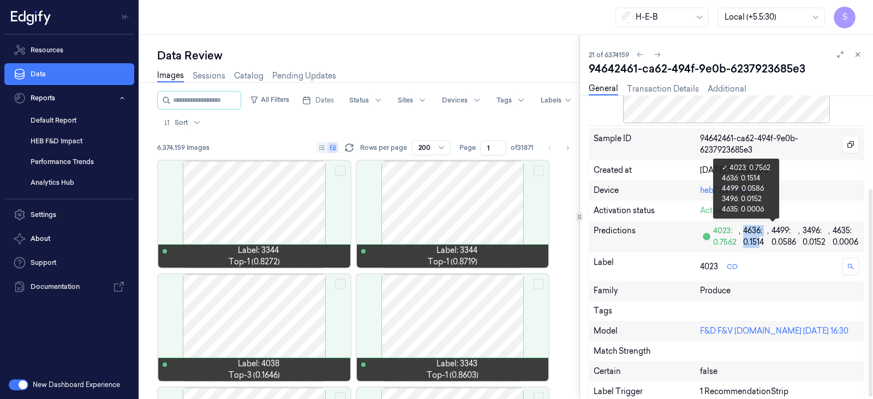
drag, startPoint x: 741, startPoint y: 241, endPoint x: 761, endPoint y: 241, distance: 19.6
click at [761, 241] on div "4023: 0.7562 , 4636: 0.1514 , 4499: 0.0586 , 3496: 0.0152 , 4635: 0.0006" at bounding box center [786, 236] width 146 height 23
click at [784, 229] on div "4499: 0.0586" at bounding box center [784, 236] width 26 height 23
drag, startPoint x: 788, startPoint y: 230, endPoint x: 771, endPoint y: 232, distance: 17.0
click at [771, 232] on div "4023: 0.7562 , 4636: 0.1514 , 4499: 0.0586 , 3496: 0.0152 , 4635: 0.0006" at bounding box center [786, 236] width 146 height 23
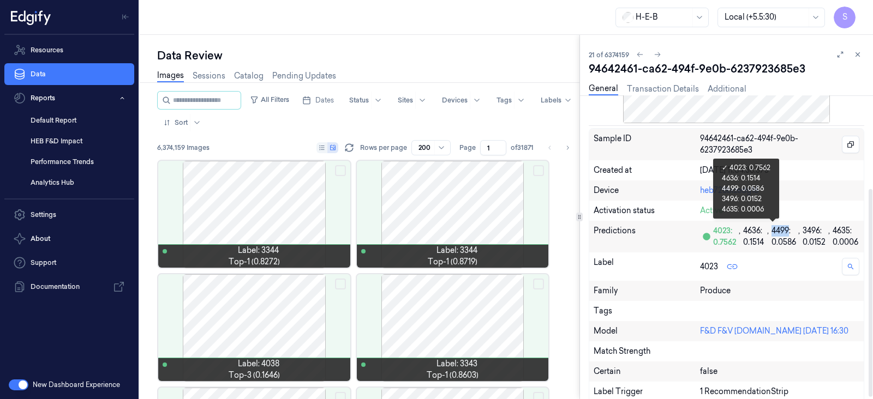
copy div "4499"
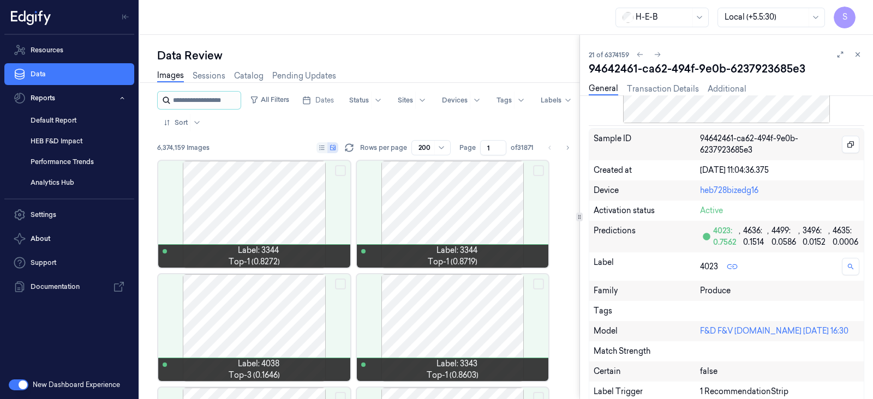
click at [200, 99] on input "string" at bounding box center [205, 100] width 65 height 17
paste input "****"
type input "****"
click at [164, 99] on icon at bounding box center [166, 100] width 9 height 9
click at [857, 56] on icon at bounding box center [858, 55] width 8 height 8
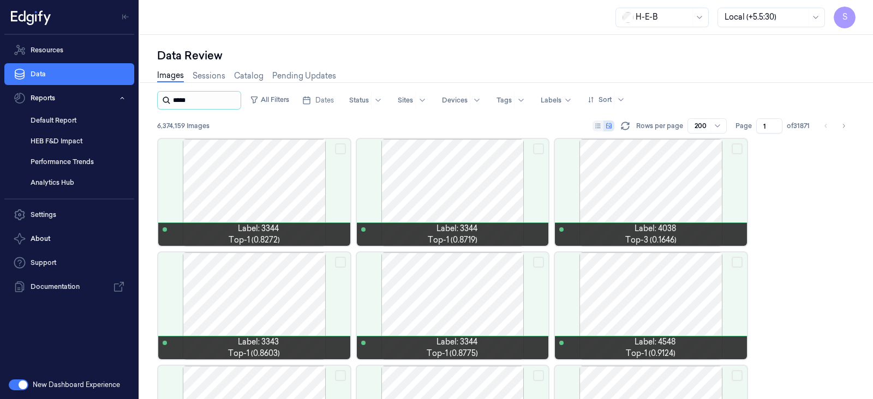
click at [198, 99] on input "string" at bounding box center [205, 100] width 65 height 17
click at [165, 99] on icon at bounding box center [166, 100] width 9 height 9
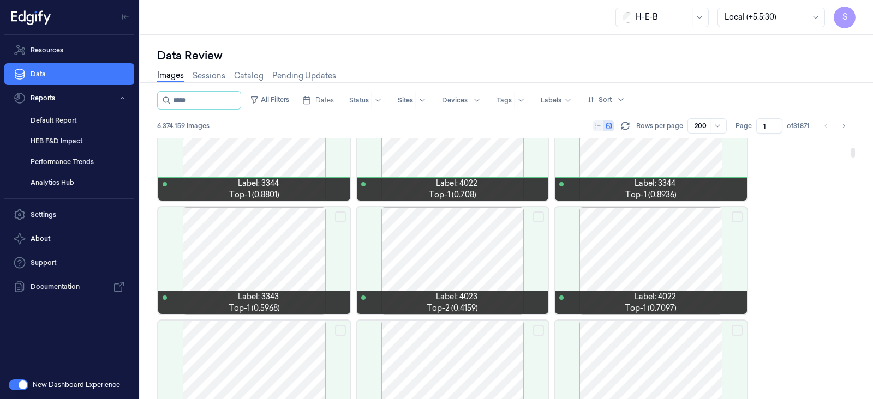
scroll to position [341, 0]
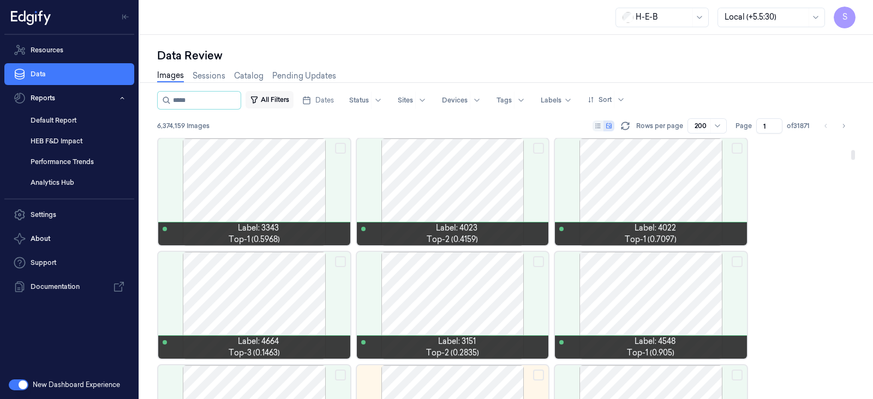
click at [281, 98] on button "All Filters" at bounding box center [269, 99] width 48 height 17
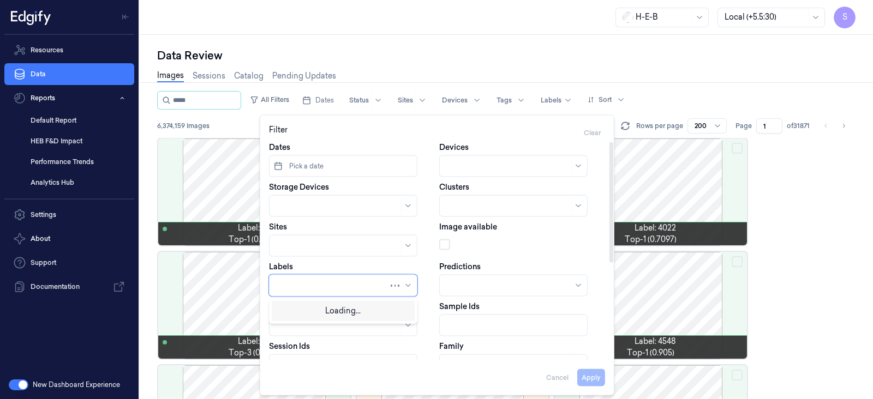
click at [401, 284] on div at bounding box center [343, 286] width 148 height 22
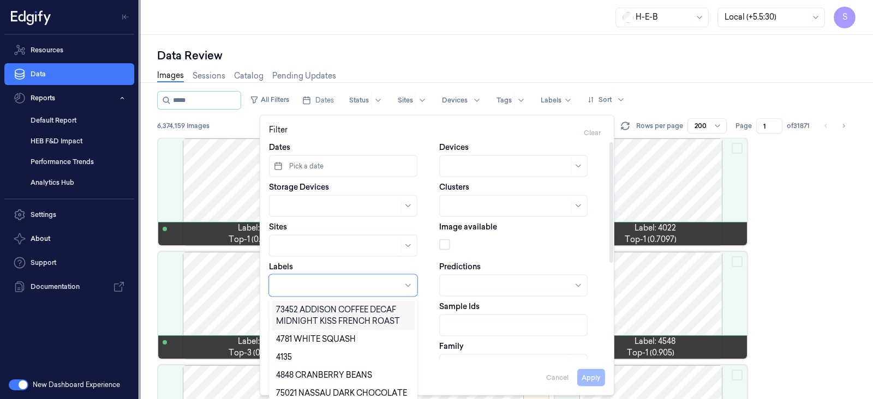
click at [307, 287] on div at bounding box center [338, 285] width 125 height 11
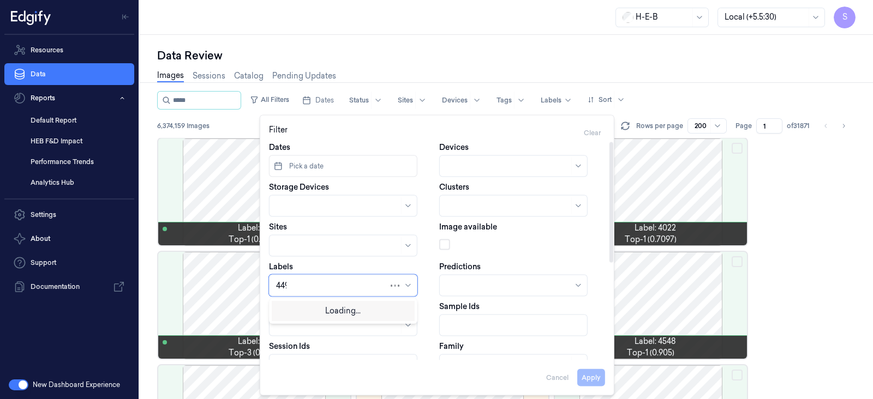
type input "4499"
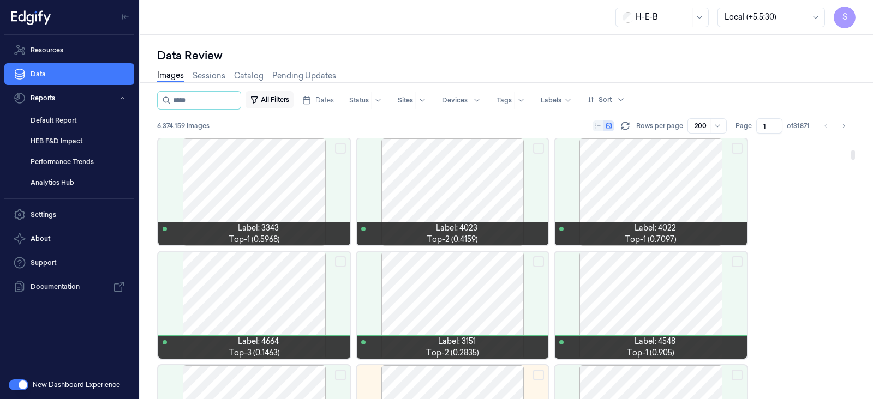
click at [284, 98] on button "All Filters" at bounding box center [269, 99] width 48 height 17
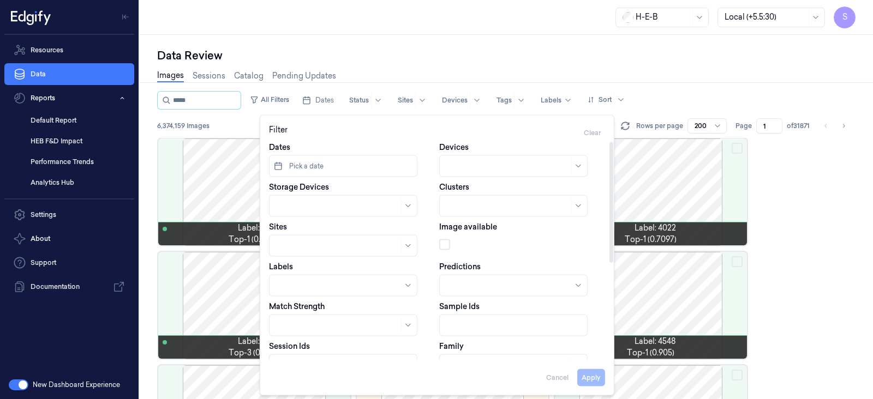
click at [295, 275] on div at bounding box center [343, 286] width 148 height 22
type input "4499"
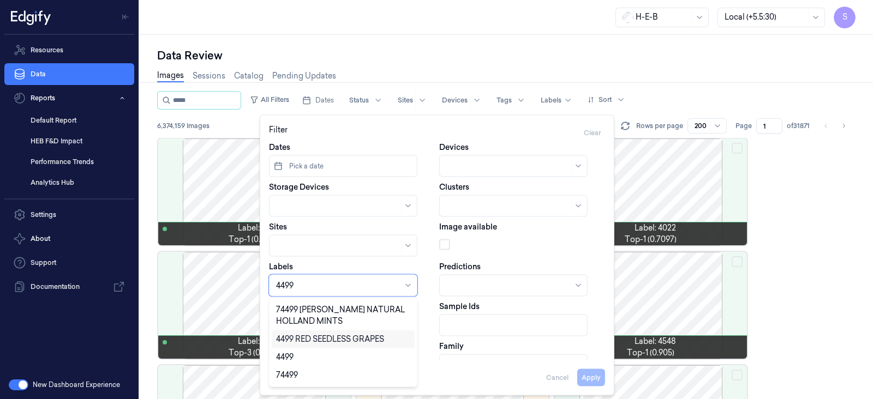
click at [325, 342] on div "4499 RED SEEDLESS GRAPES" at bounding box center [330, 339] width 108 height 11
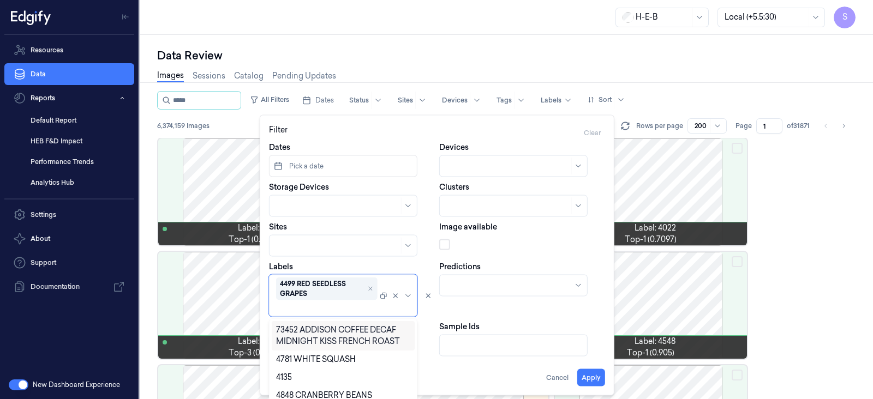
click at [597, 377] on button "Apply" at bounding box center [591, 377] width 28 height 17
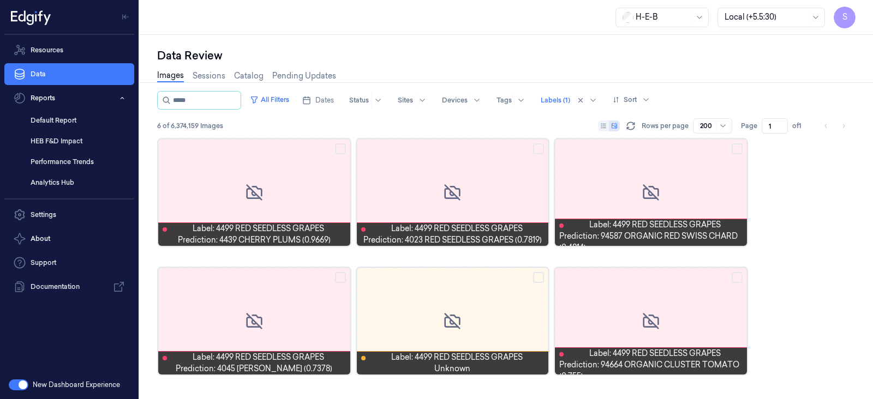
click at [807, 279] on div "Label: 4499 RED SEEDLESS GRAPES Prediction: 4439 CHERRY PLUMS (0.9669) Label: 4…" at bounding box center [506, 264] width 698 height 253
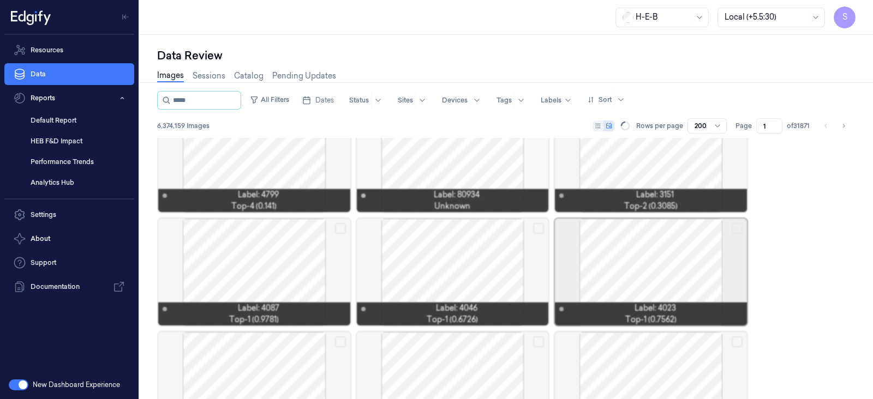
scroll to position [604, 0]
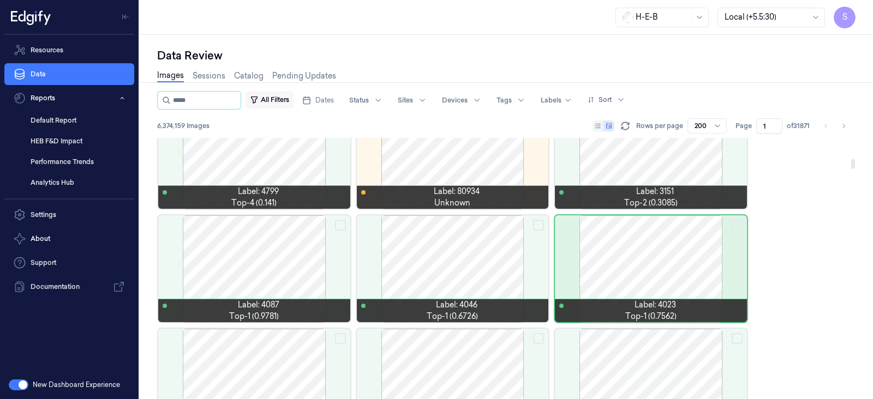
drag, startPoint x: 288, startPoint y: 95, endPoint x: 281, endPoint y: 95, distance: 7.1
click at [288, 95] on button "All Filters" at bounding box center [269, 99] width 48 height 17
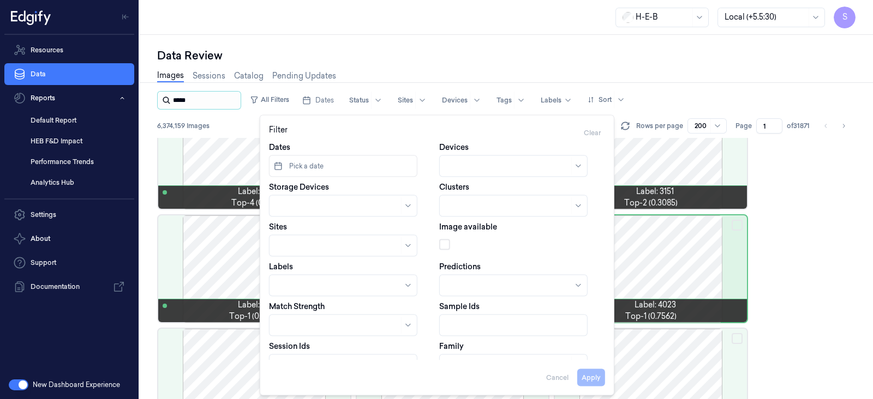
click at [202, 100] on input "string" at bounding box center [205, 100] width 65 height 17
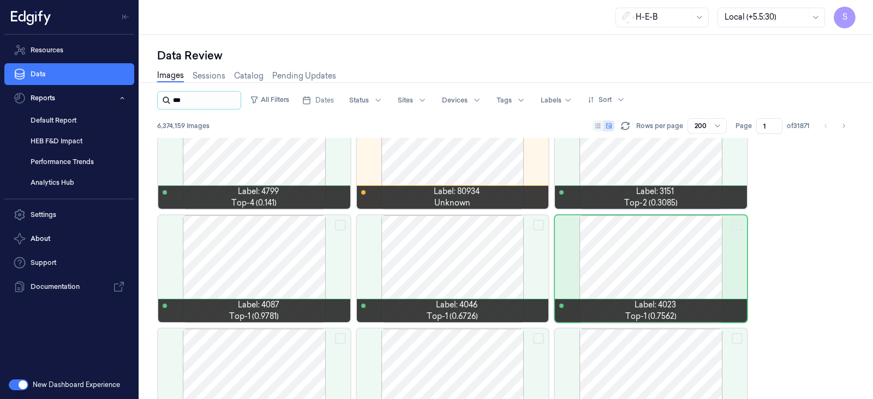
type input "*"
click at [289, 96] on button "All Filters" at bounding box center [269, 99] width 48 height 17
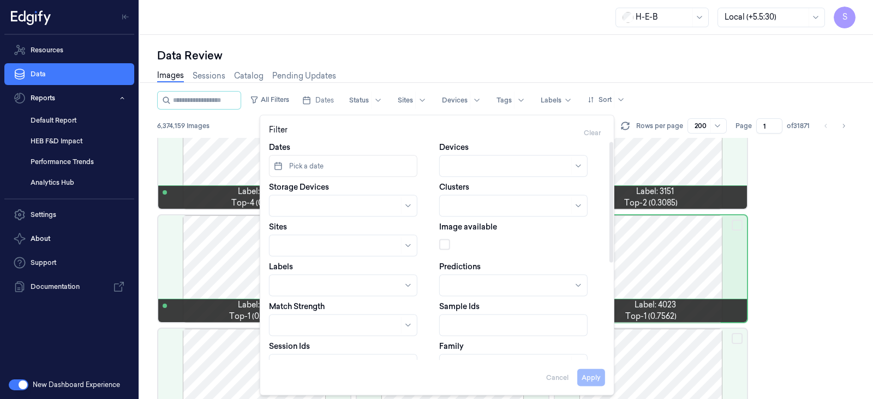
click at [304, 283] on div at bounding box center [338, 285] width 125 height 11
type input "4023"
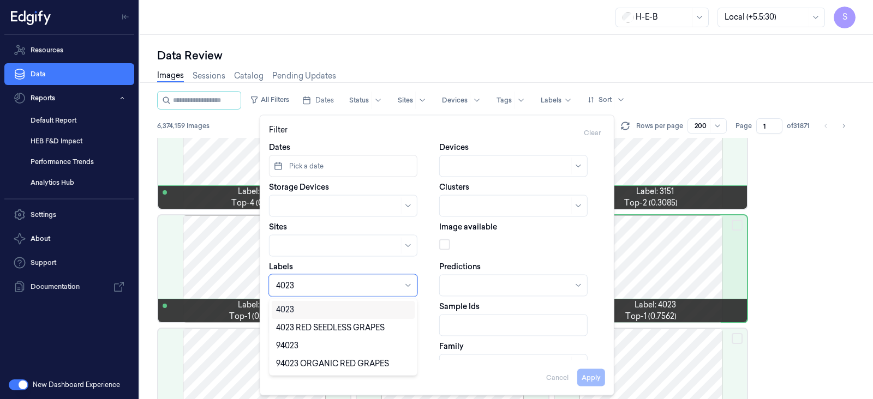
click at [292, 310] on div "4023" at bounding box center [285, 309] width 18 height 11
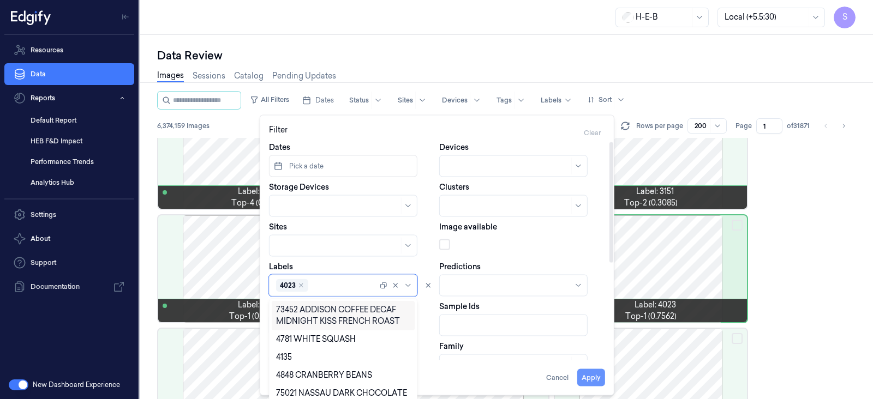
click at [589, 375] on button "Apply" at bounding box center [591, 377] width 28 height 17
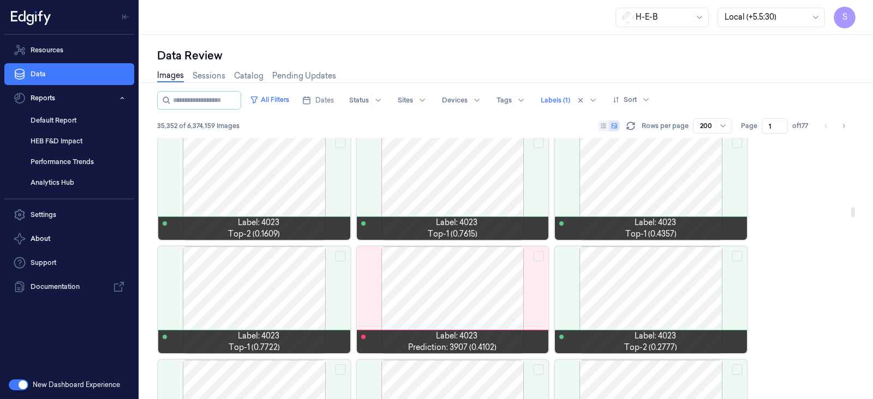
scroll to position [1977, 0]
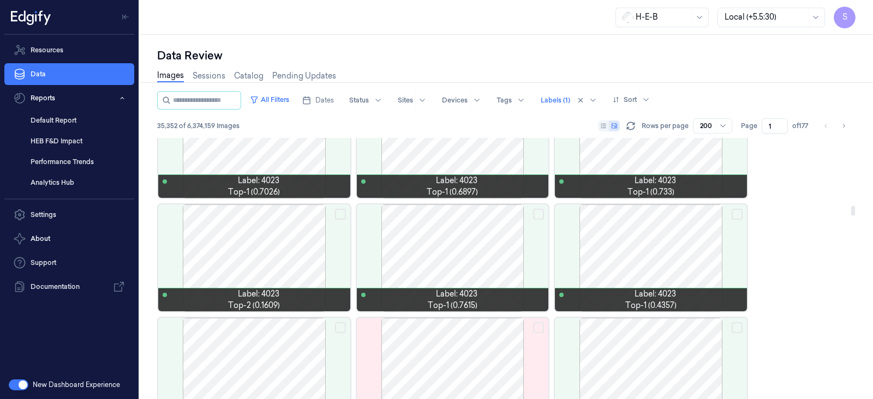
click at [660, 371] on div at bounding box center [651, 371] width 192 height 107
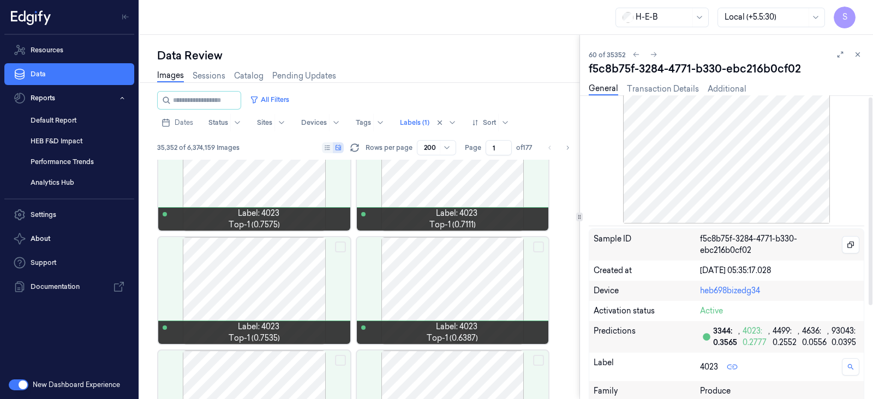
scroll to position [2, 0]
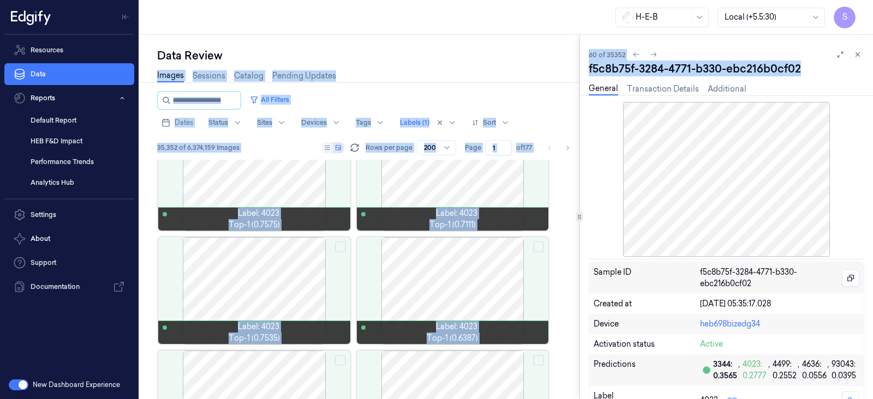
drag, startPoint x: 810, startPoint y: 64, endPoint x: 570, endPoint y: 62, distance: 240.0
click at [570, 62] on div "Data Review Images Sessions Catalog Pending Updates All Filters Dates Status Si…" at bounding box center [506, 217] width 733 height 364
click at [609, 65] on div "f5c8b75f-3284-4771-b330-ebc216b0cf02" at bounding box center [726, 68] width 275 height 15
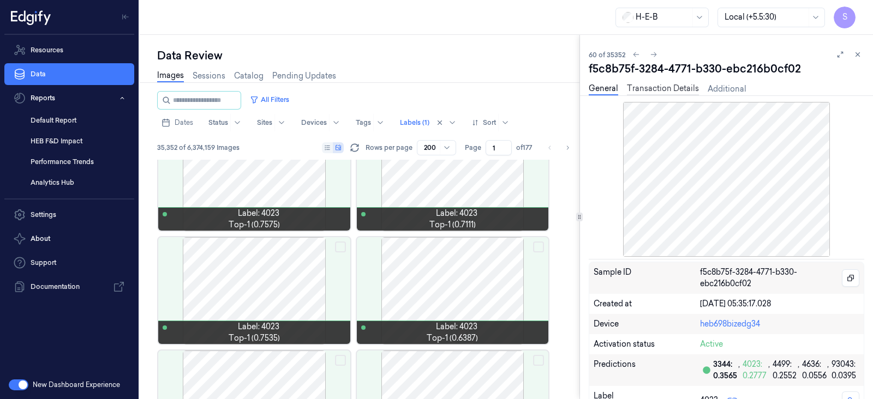
click at [678, 89] on link "Transaction Details" at bounding box center [663, 89] width 72 height 13
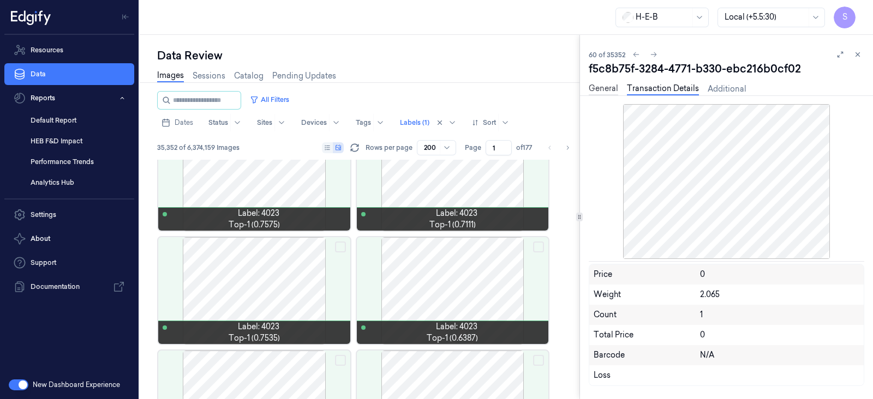
click at [598, 86] on link "General" at bounding box center [603, 89] width 29 height 13
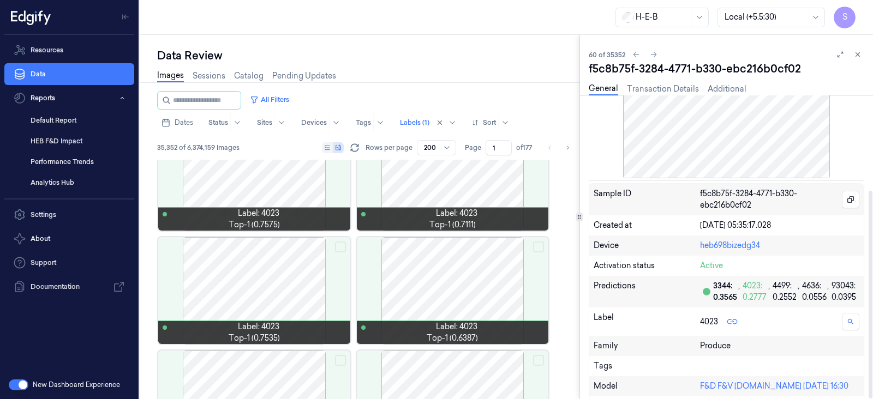
scroll to position [139, 0]
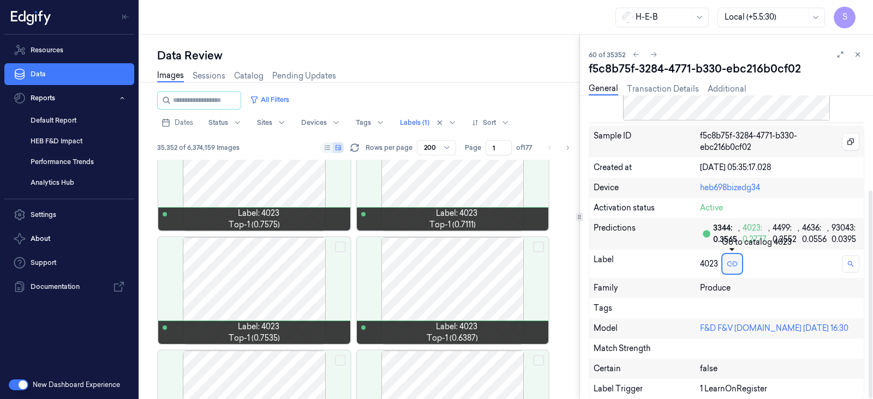
click at [733, 263] on icon at bounding box center [731, 263] width 5 height 5
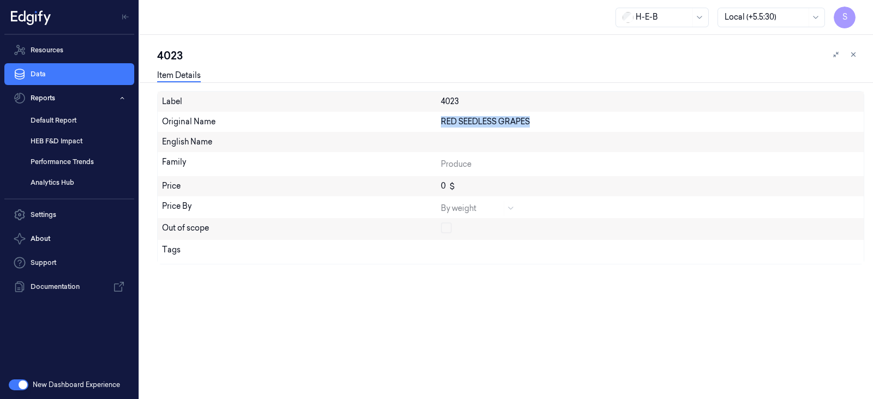
drag, startPoint x: 537, startPoint y: 120, endPoint x: 441, endPoint y: 113, distance: 96.3
click at [441, 113] on div "Original Name RED SEEDLESS GRAPES" at bounding box center [511, 122] width 706 height 20
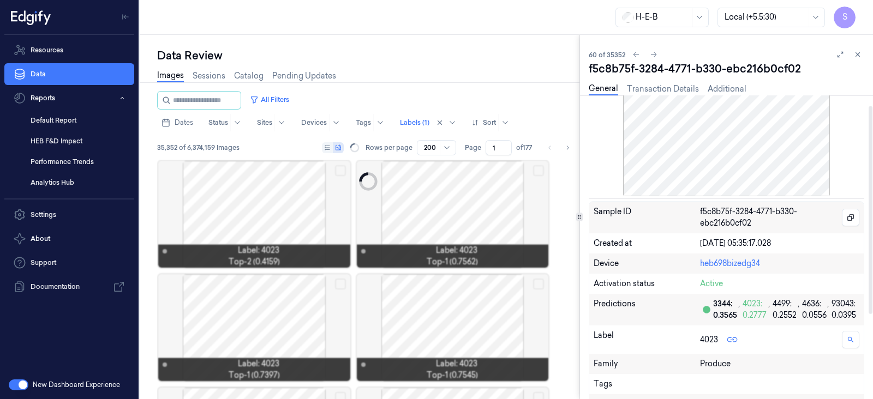
scroll to position [139, 0]
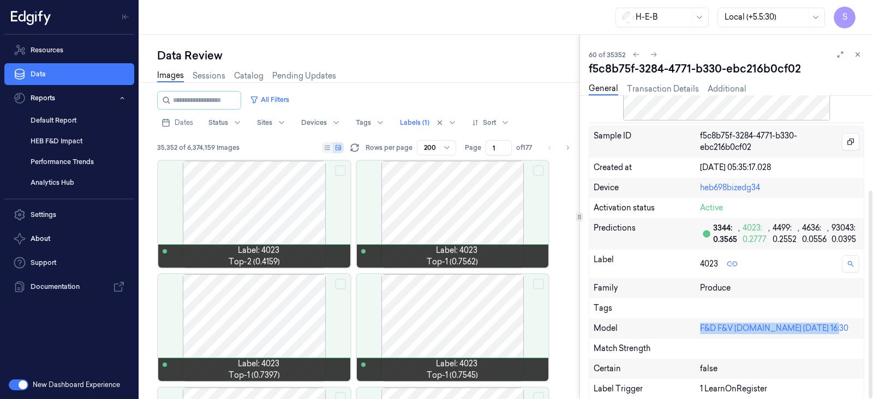
drag, startPoint x: 836, startPoint y: 325, endPoint x: 701, endPoint y: 337, distance: 135.8
click at [701, 337] on div "Model F&D F&V [DOMAIN_NAME] [DATE] 16:30" at bounding box center [726, 329] width 274 height 20
click at [455, 16] on div "H-E-B Local (+5.5:30) S" at bounding box center [506, 17] width 733 height 35
click at [854, 52] on icon at bounding box center [858, 55] width 8 height 8
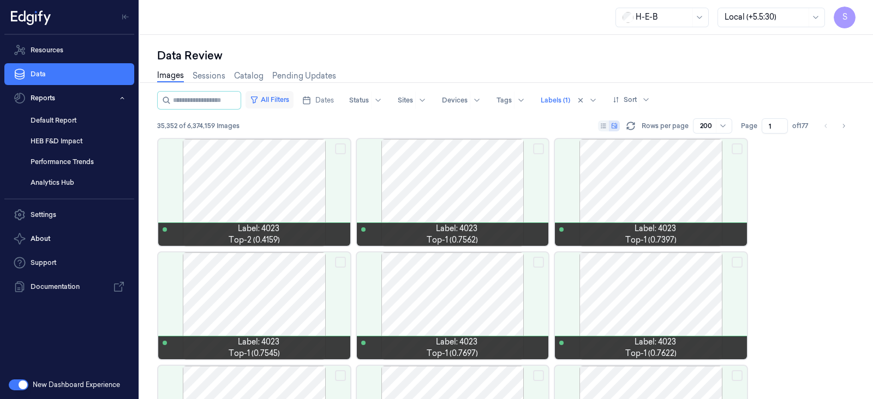
click at [284, 100] on button "All Filters" at bounding box center [269, 99] width 48 height 17
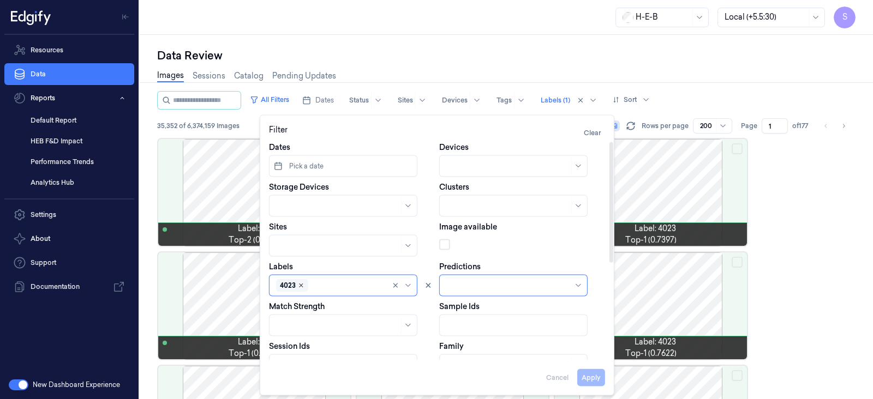
click at [301, 285] on icon "Remove ,4023" at bounding box center [300, 285] width 3 height 3
click at [585, 372] on button "Apply" at bounding box center [591, 377] width 28 height 17
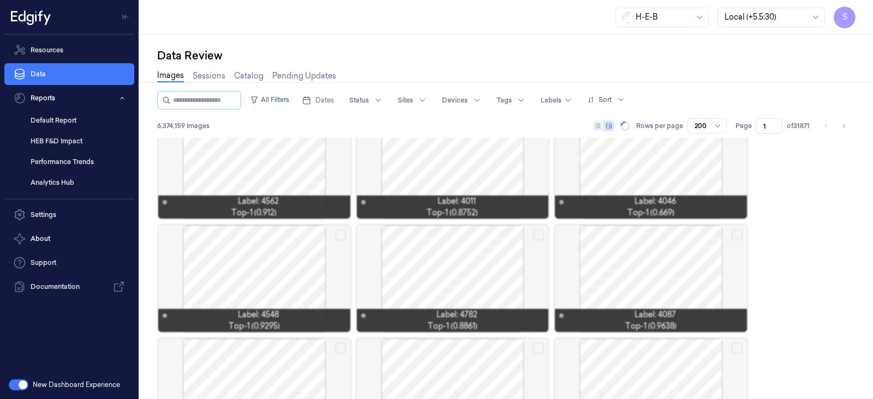
scroll to position [2079, 0]
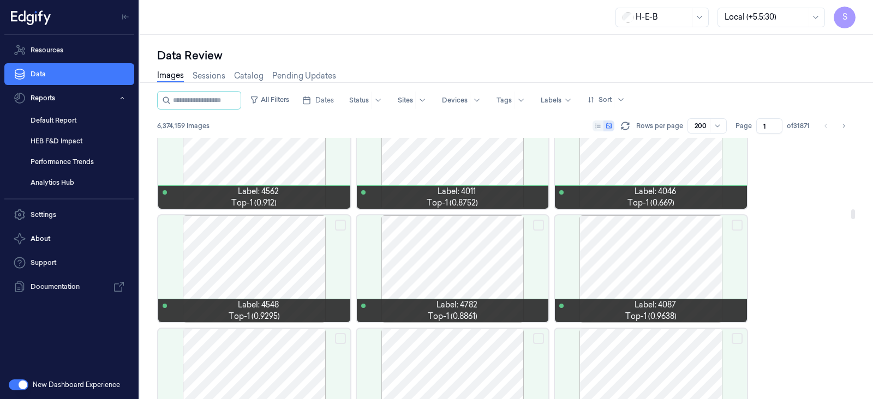
click at [640, 162] on div at bounding box center [651, 155] width 192 height 107
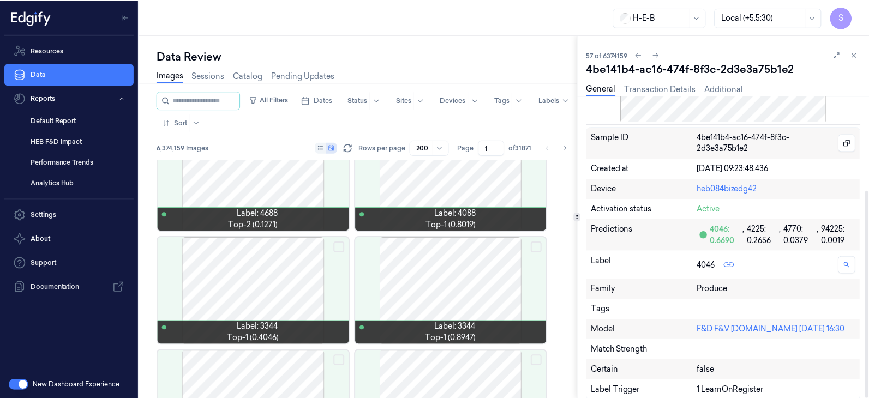
scroll to position [139, 0]
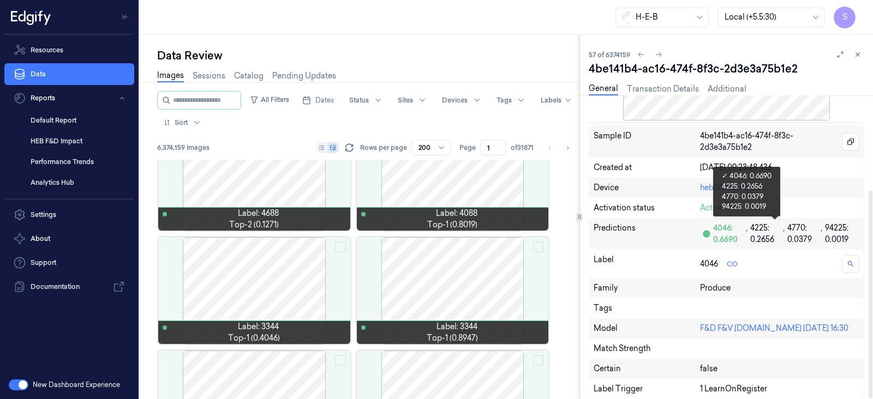
click at [765, 238] on div "4225: 0.2656" at bounding box center [766, 234] width 32 height 23
drag, startPoint x: 766, startPoint y: 226, endPoint x: 751, endPoint y: 225, distance: 15.4
click at [751, 225] on div "4225: 0.2656" at bounding box center [766, 234] width 32 height 23
copy div "4225"
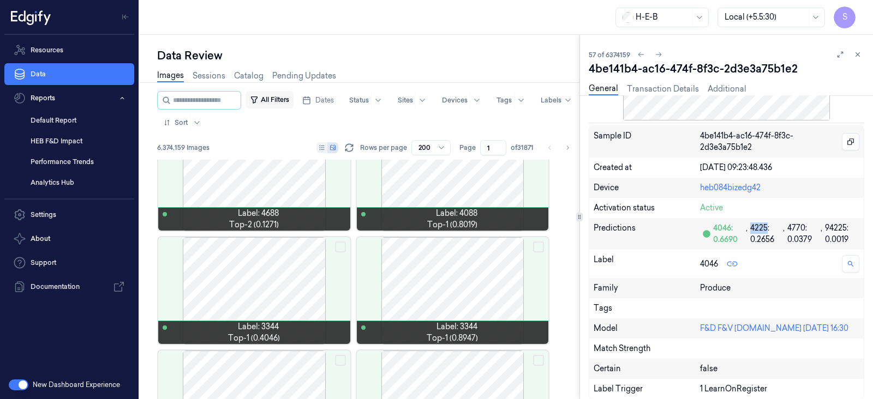
click at [286, 98] on button "All Filters" at bounding box center [269, 99] width 48 height 17
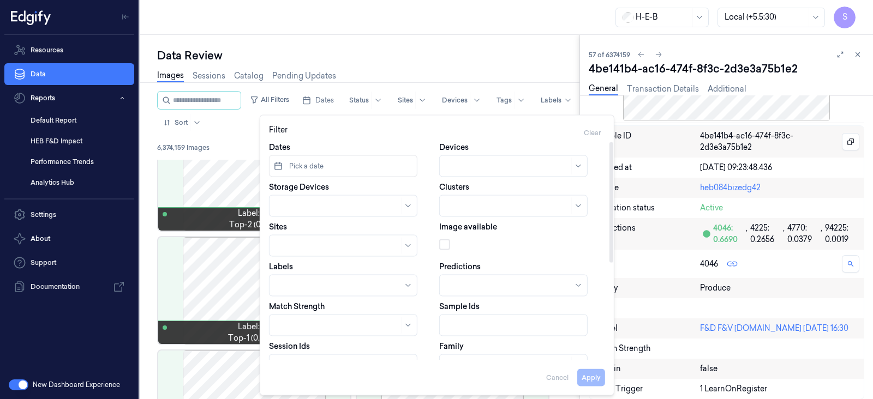
click at [301, 282] on div at bounding box center [338, 285] width 125 height 11
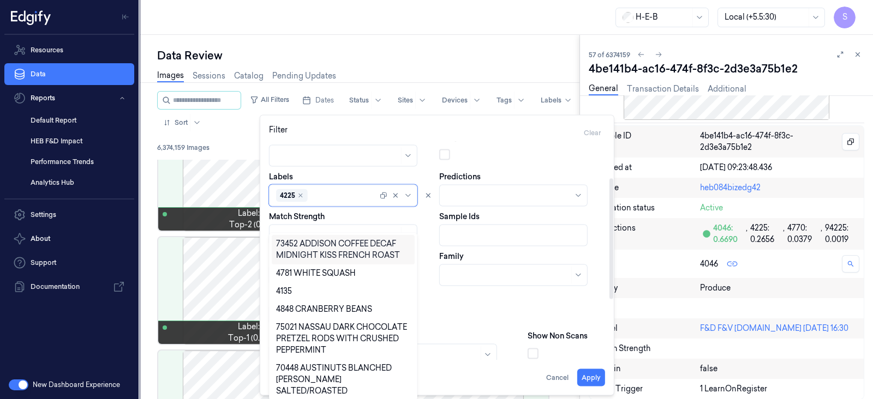
scroll to position [136, 0]
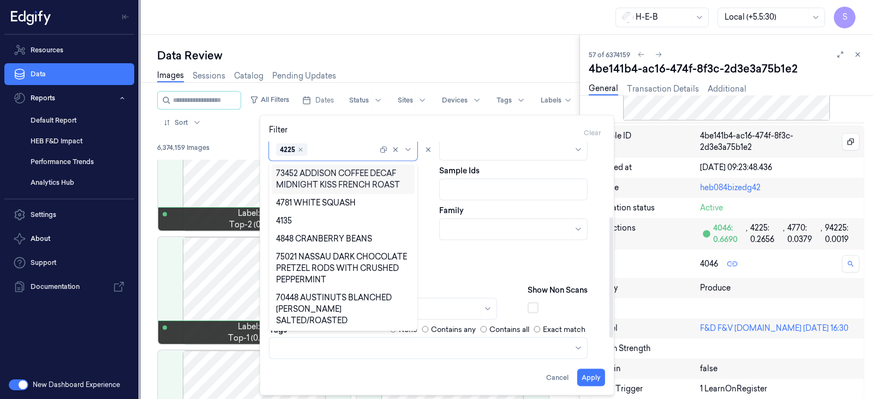
click at [322, 150] on div at bounding box center [344, 149] width 68 height 11
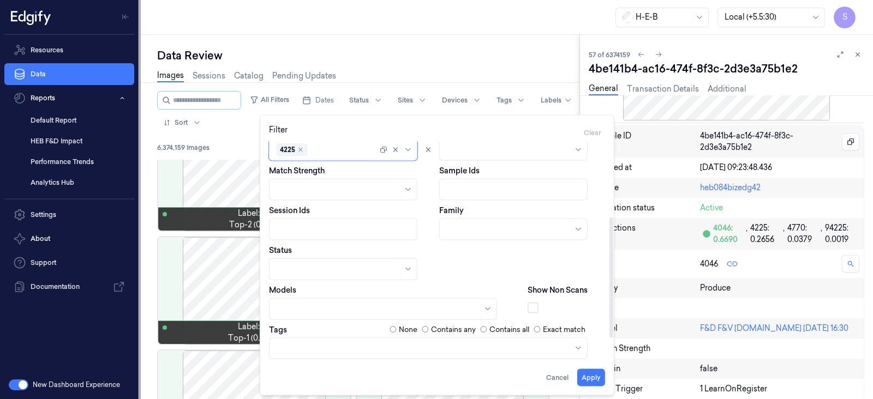
click at [322, 150] on div at bounding box center [344, 149] width 68 height 11
type input "4770"
click at [299, 202] on div "4770" at bounding box center [343, 202] width 134 height 11
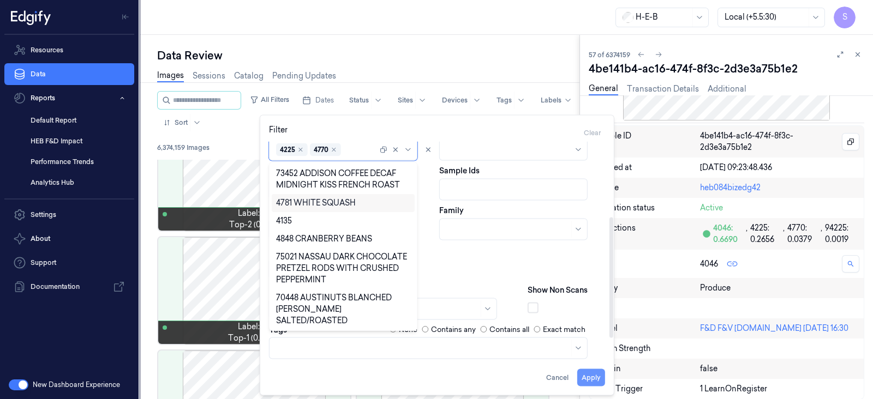
click at [595, 374] on button "Apply" at bounding box center [591, 377] width 28 height 17
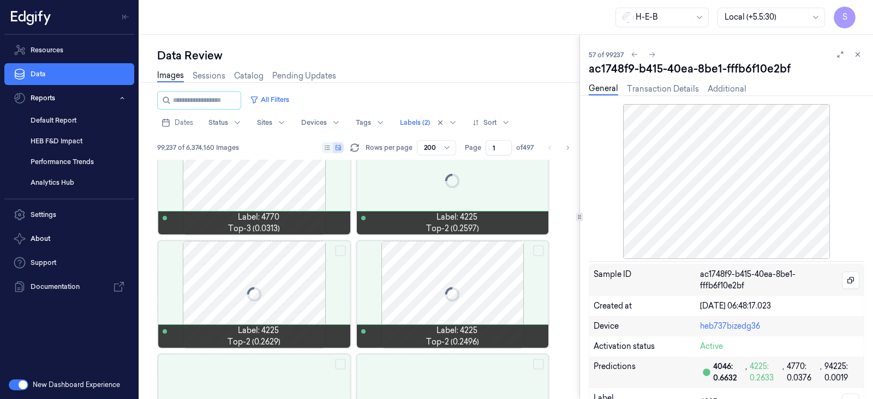
scroll to position [1966, 0]
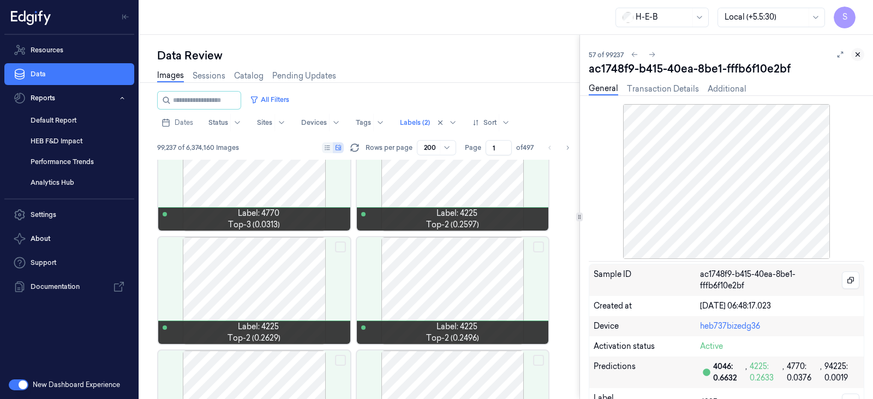
click at [858, 53] on icon at bounding box center [858, 55] width 4 height 4
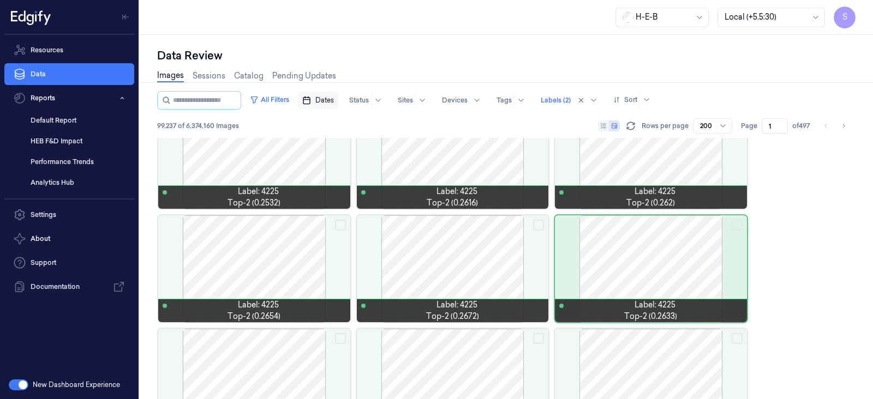
scroll to position [1285, 0]
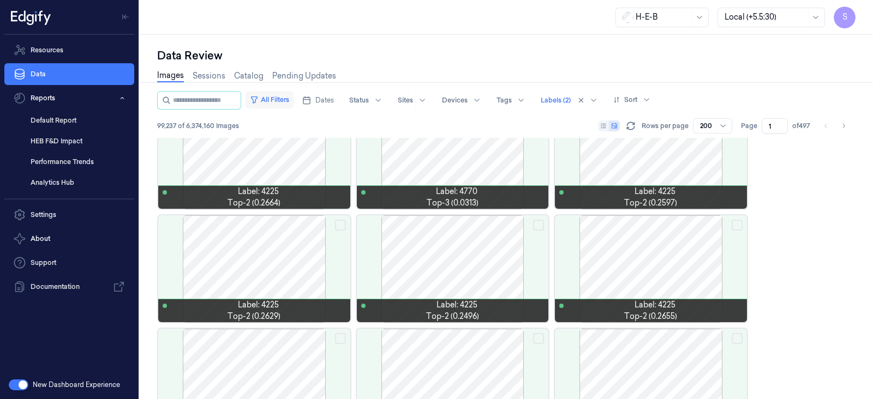
click at [274, 104] on button "All Filters" at bounding box center [269, 99] width 48 height 17
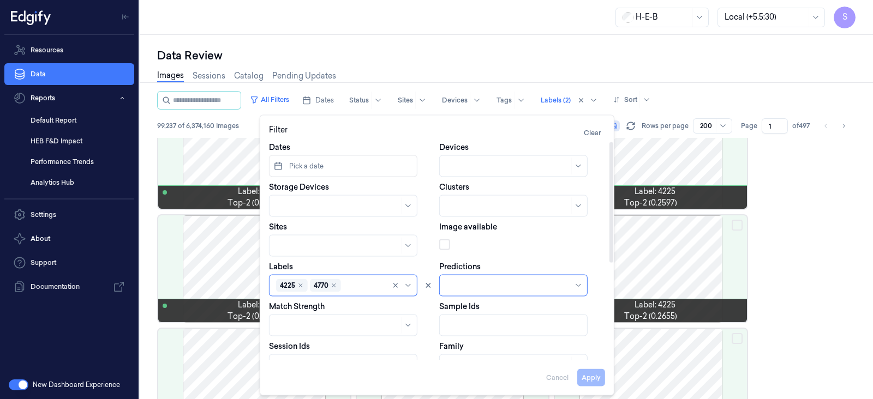
click at [530, 44] on div "Data Review Images Sessions Catalog Pending Updates All Filters Dates Status Si…" at bounding box center [506, 217] width 733 height 364
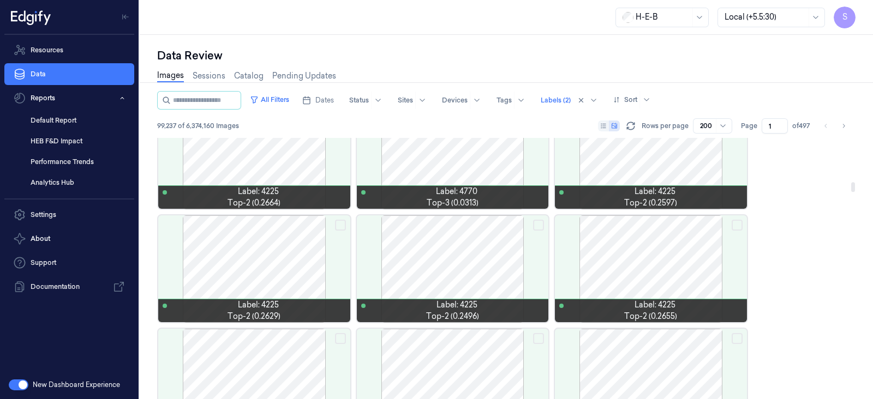
click at [253, 266] on div at bounding box center [254, 268] width 192 height 107
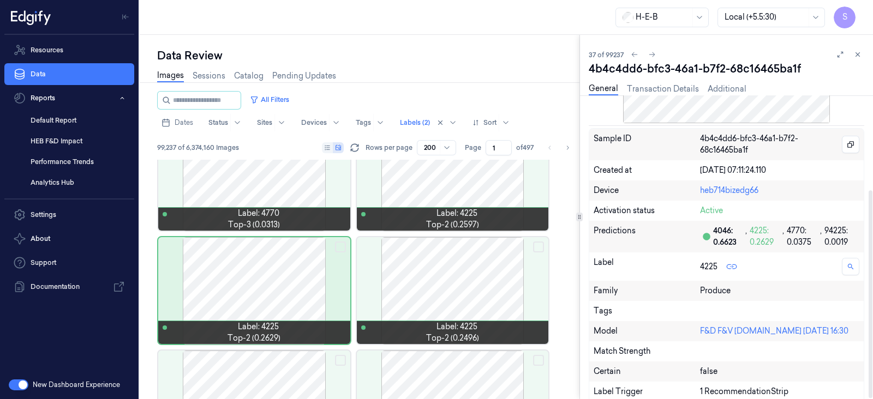
scroll to position [139, 0]
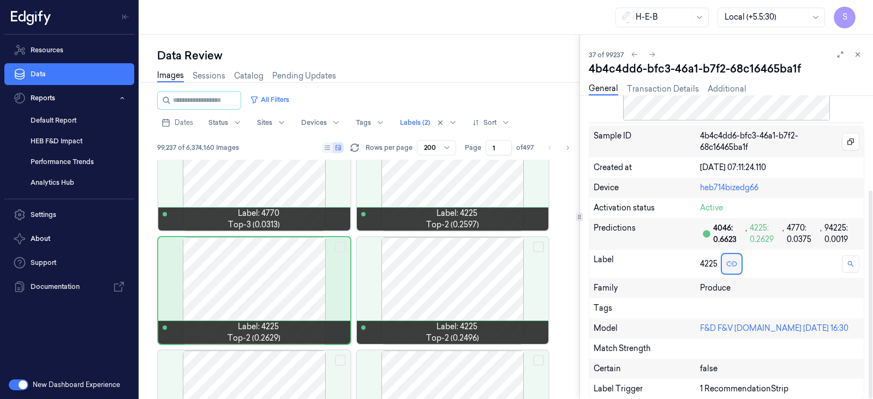
click at [729, 260] on icon at bounding box center [731, 264] width 11 height 11
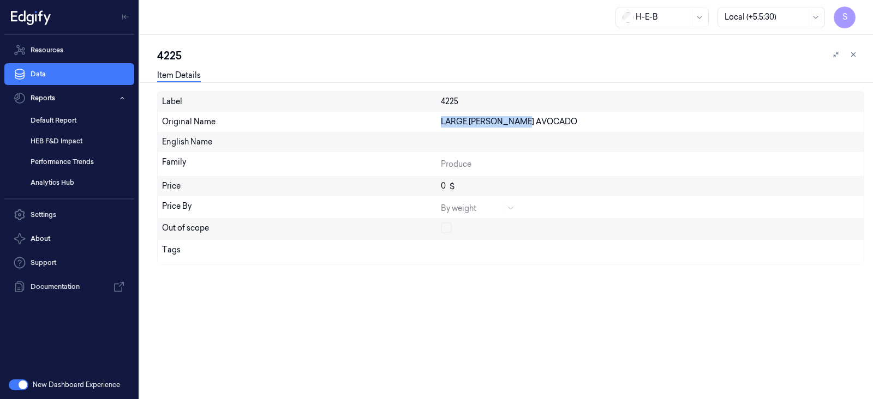
drag, startPoint x: 435, startPoint y: 124, endPoint x: 582, endPoint y: 119, distance: 146.8
click at [582, 119] on div "Original Name LARGE [PERSON_NAME] AVOCADO" at bounding box center [511, 122] width 706 height 20
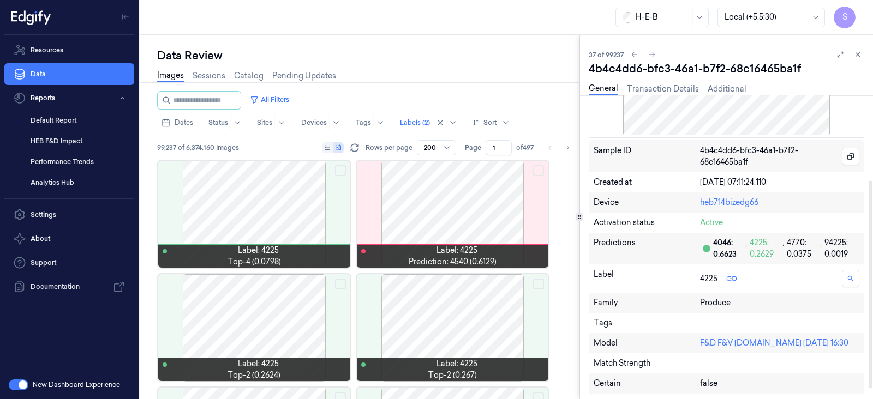
scroll to position [136, 0]
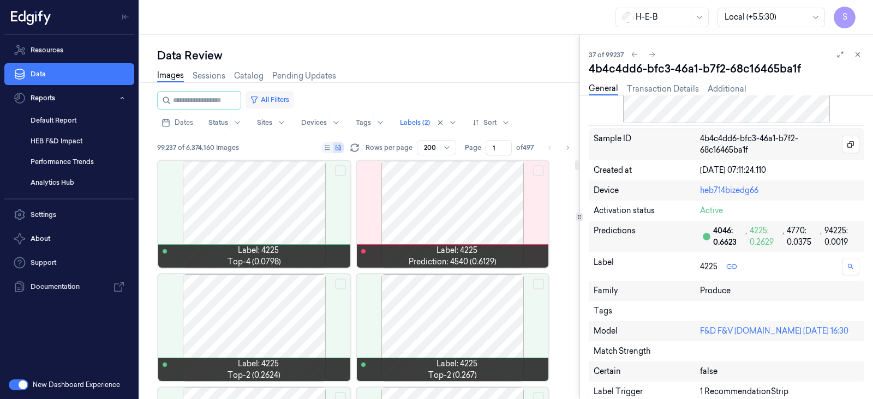
click at [286, 99] on button "All Filters" at bounding box center [269, 99] width 48 height 17
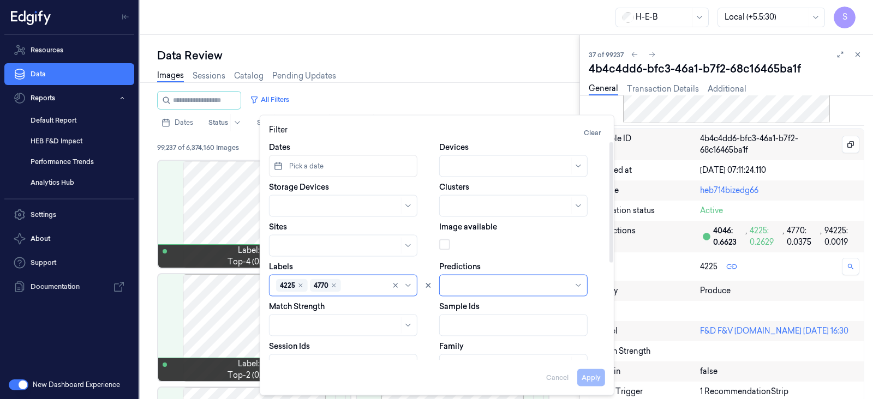
click at [397, 25] on div "H-E-B Local (+5.5:30) S" at bounding box center [506, 17] width 733 height 35
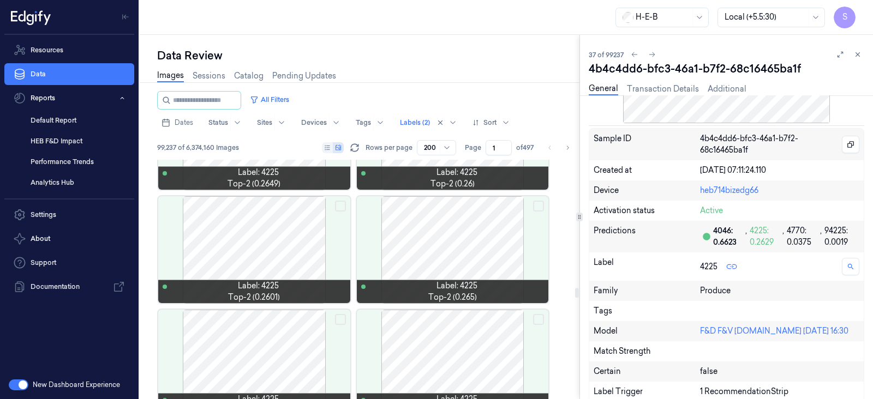
scroll to position [6614, 0]
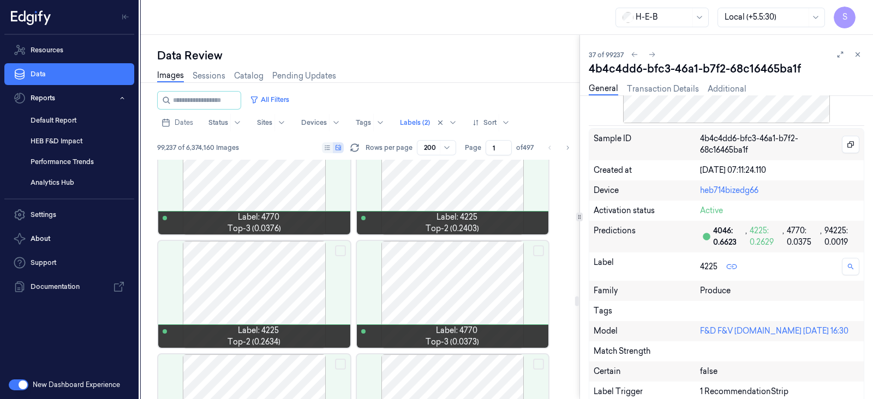
click at [457, 304] on div at bounding box center [453, 294] width 192 height 107
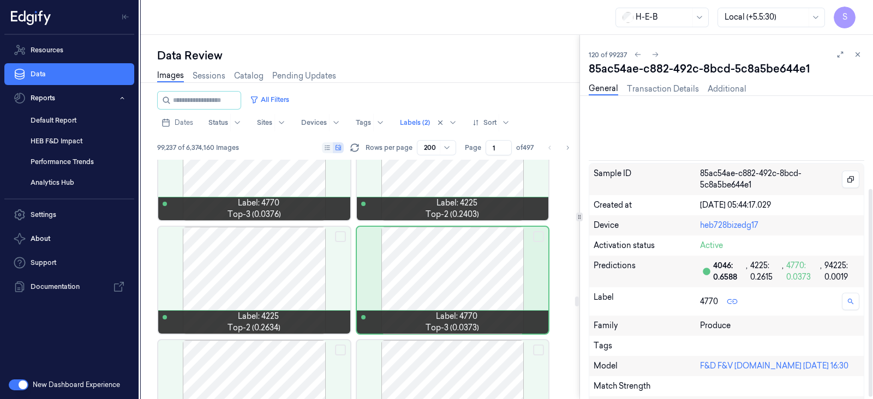
scroll to position [136, 0]
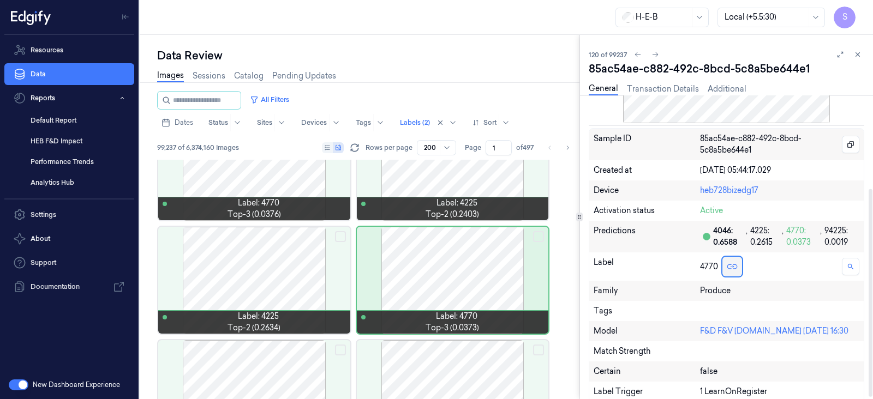
click at [735, 268] on icon at bounding box center [732, 266] width 11 height 11
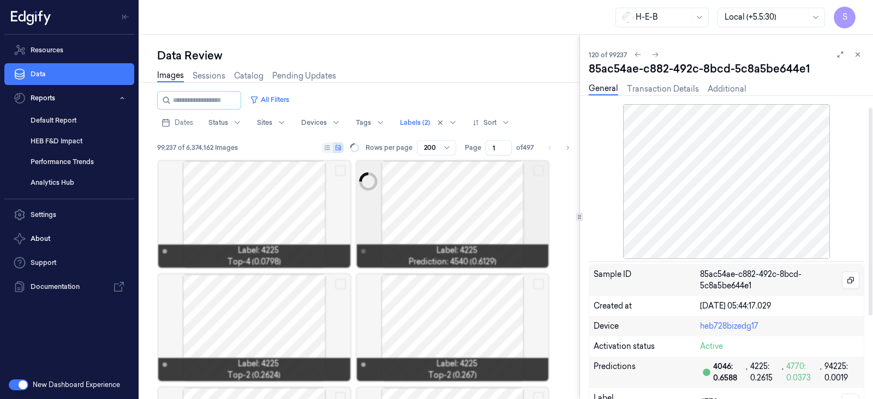
scroll to position [136, 0]
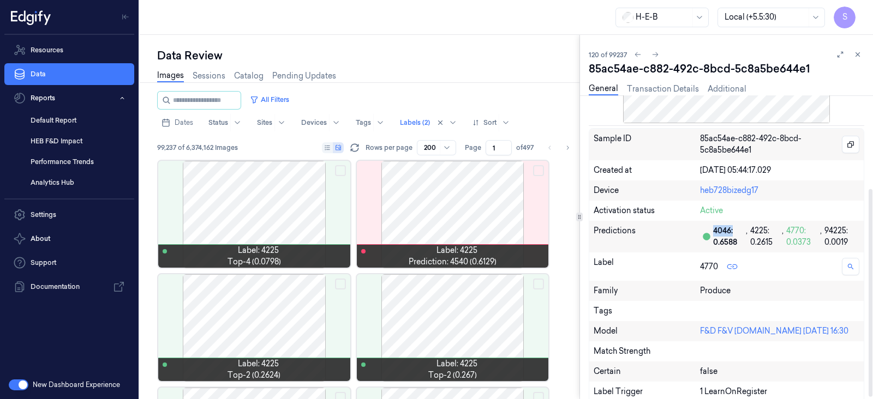
drag, startPoint x: 733, startPoint y: 229, endPoint x: 711, endPoint y: 229, distance: 21.8
click at [711, 229] on div "4046: 0.6588 , 4225: 0.2615 , 4770: 0.0373 , 94225: 0.0019" at bounding box center [779, 236] width 159 height 23
copy div "4046:"
click at [284, 102] on button "All Filters" at bounding box center [269, 99] width 48 height 17
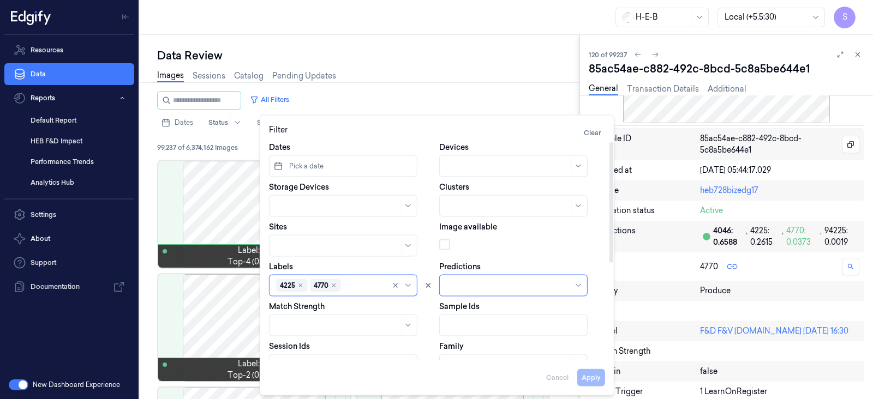
click at [356, 280] on div at bounding box center [364, 285] width 42 height 11
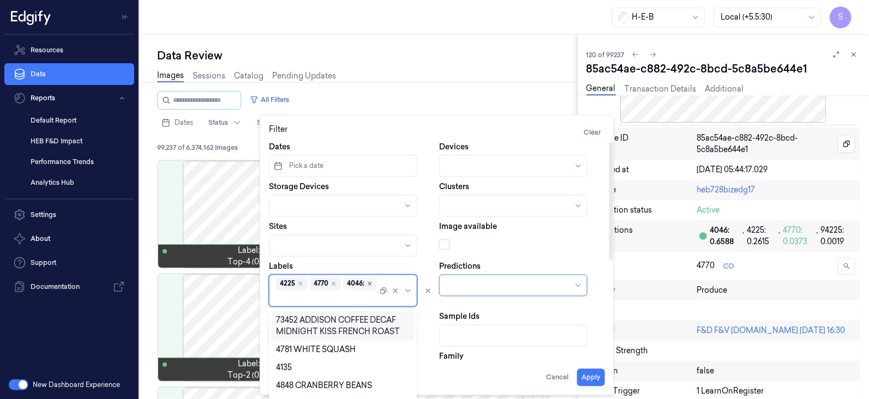
click at [371, 283] on icon "Remove ,4046:" at bounding box center [370, 284] width 7 height 7
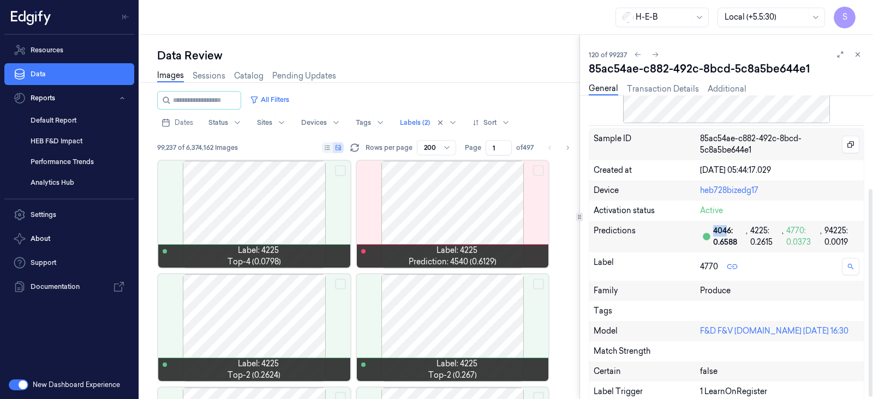
drag, startPoint x: 727, startPoint y: 229, endPoint x: 712, endPoint y: 229, distance: 15.3
click at [712, 229] on div "4046: 0.6588 , 4225: 0.2615 , 4770: 0.0373 , 94225: 0.0019" at bounding box center [779, 236] width 159 height 23
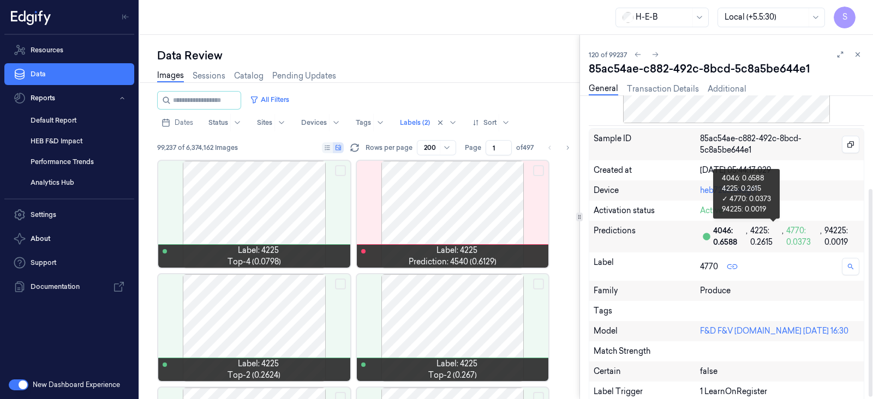
click at [712, 230] on div "4046: 0.6588 , 4225: 0.2615 , 4770: 0.0373 , 94225: 0.0019" at bounding box center [779, 236] width 159 height 23
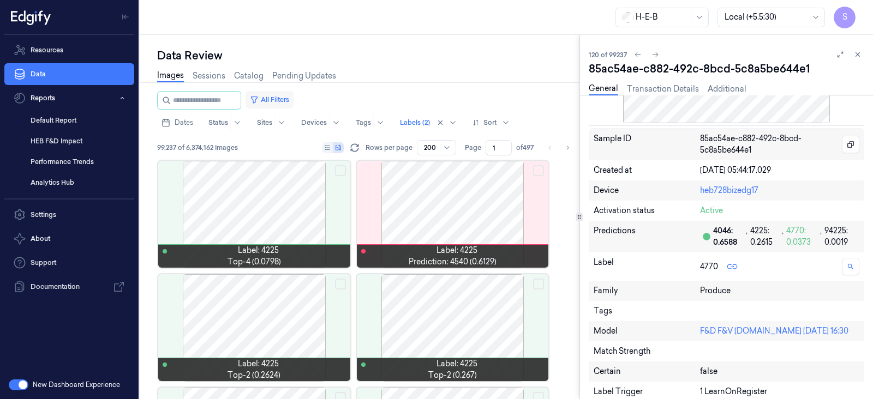
click at [259, 99] on icon "button" at bounding box center [254, 99] width 9 height 9
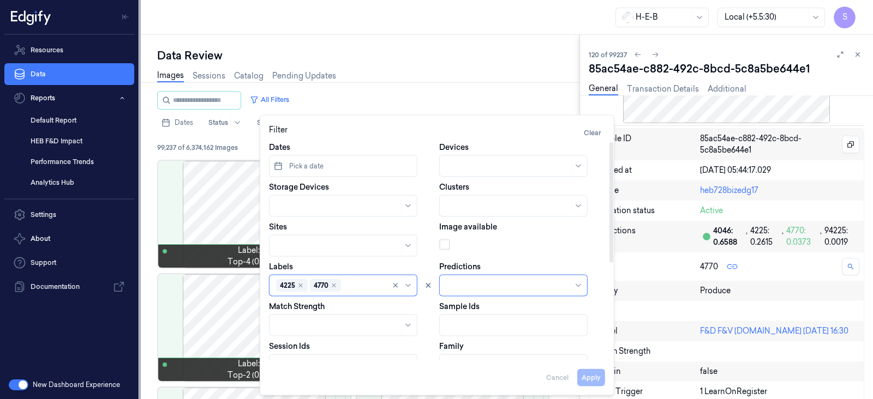
click at [357, 282] on div at bounding box center [364, 285] width 42 height 11
type input "4046"
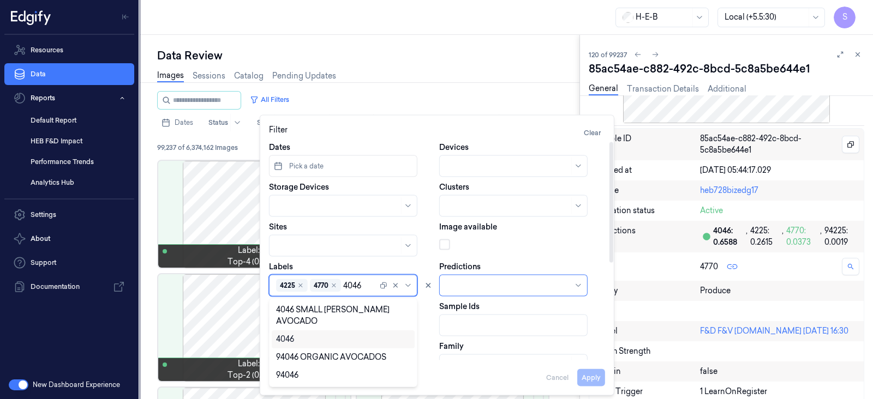
click at [298, 334] on div "4046" at bounding box center [343, 339] width 134 height 11
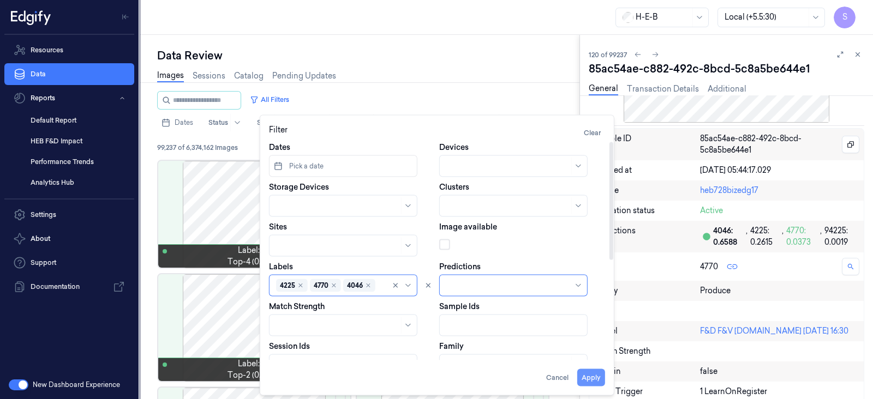
click at [591, 376] on button "Apply" at bounding box center [591, 377] width 28 height 17
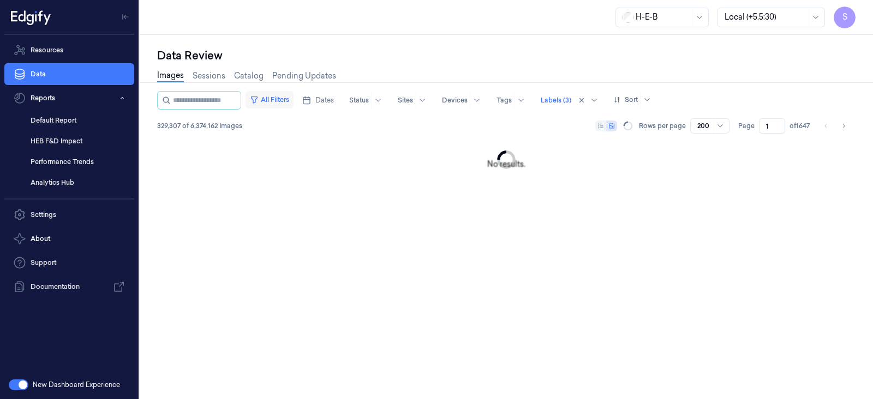
click at [286, 105] on button "All Filters" at bounding box center [269, 99] width 48 height 17
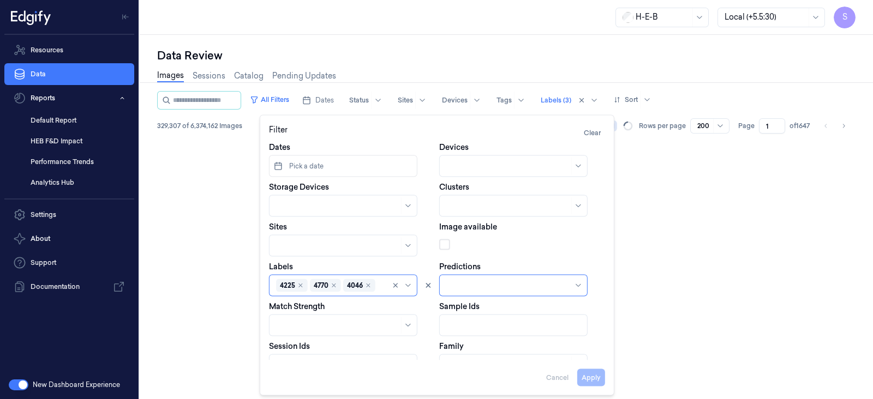
click at [368, 24] on div "H-E-B Local (+5.5:30) S" at bounding box center [506, 17] width 733 height 35
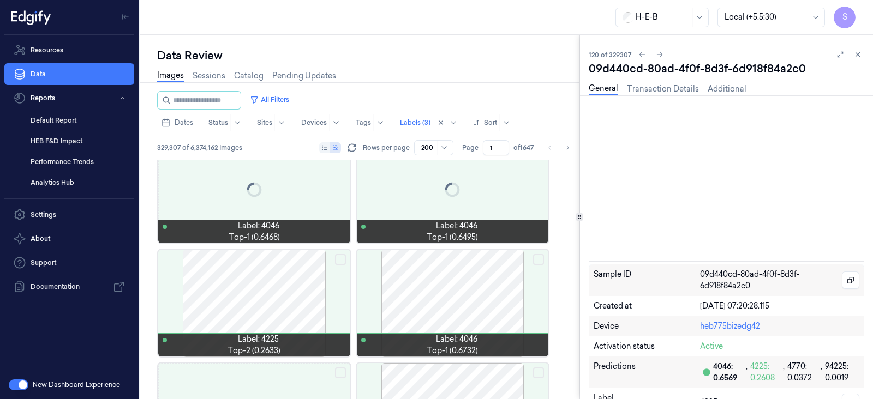
scroll to position [4349, 0]
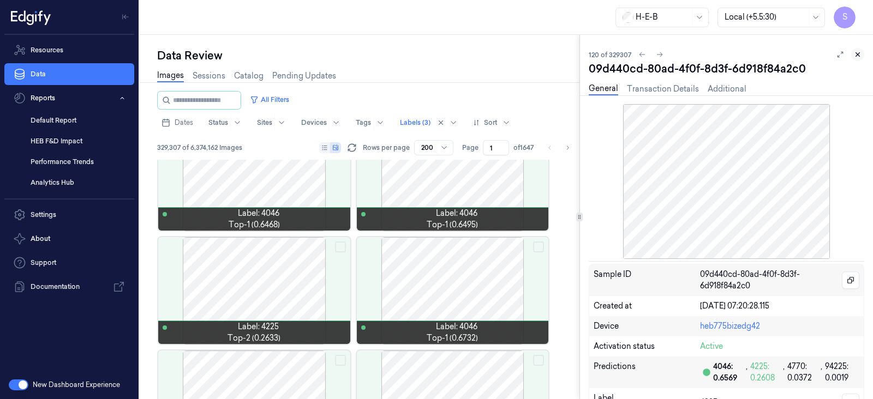
click at [859, 54] on icon at bounding box center [858, 55] width 8 height 8
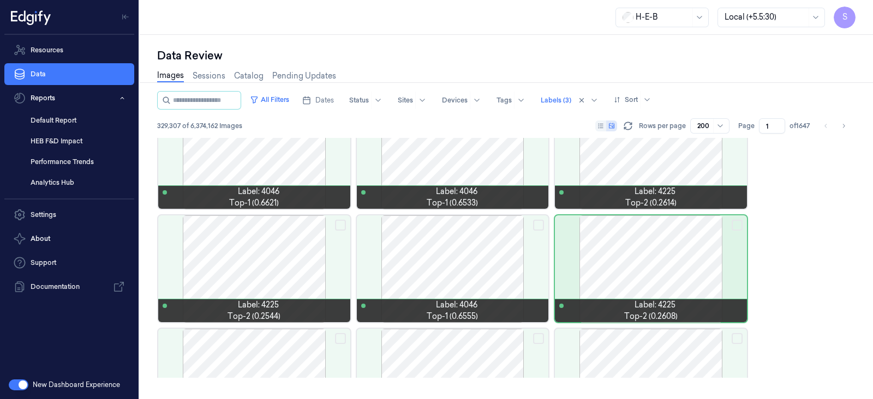
scroll to position [2874, 0]
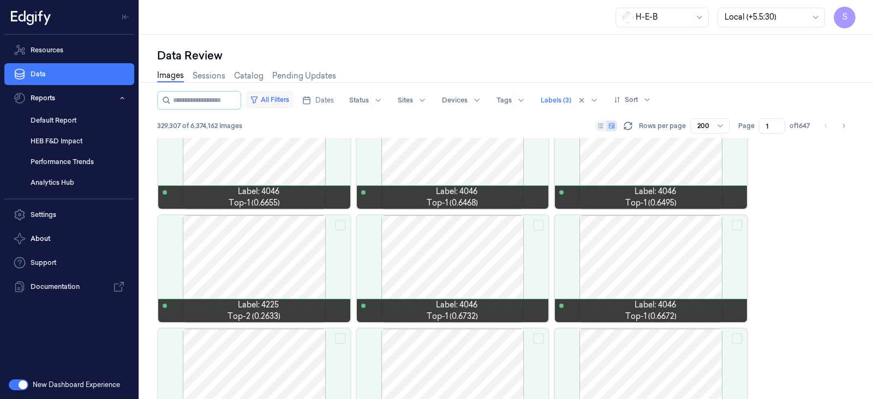
click at [278, 104] on button "All Filters" at bounding box center [269, 99] width 48 height 17
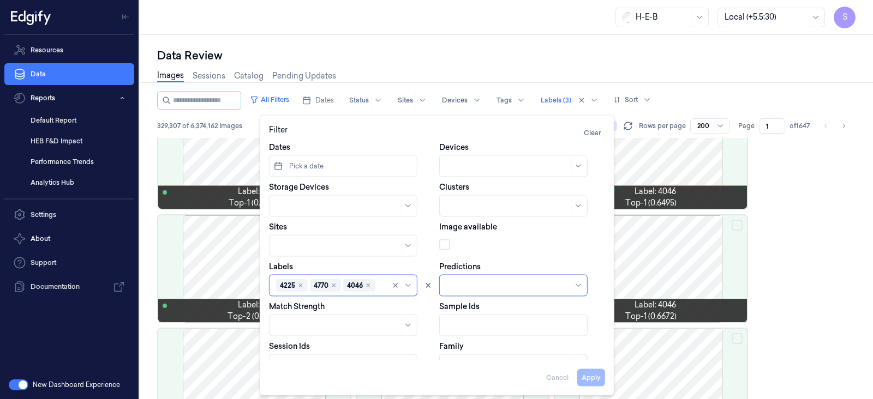
click at [494, 58] on div "Data Review" at bounding box center [506, 55] width 698 height 15
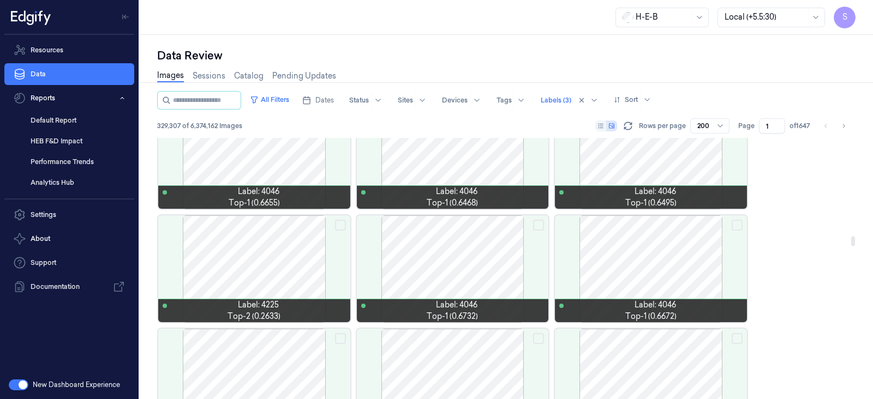
click at [650, 260] on div at bounding box center [651, 268] width 192 height 107
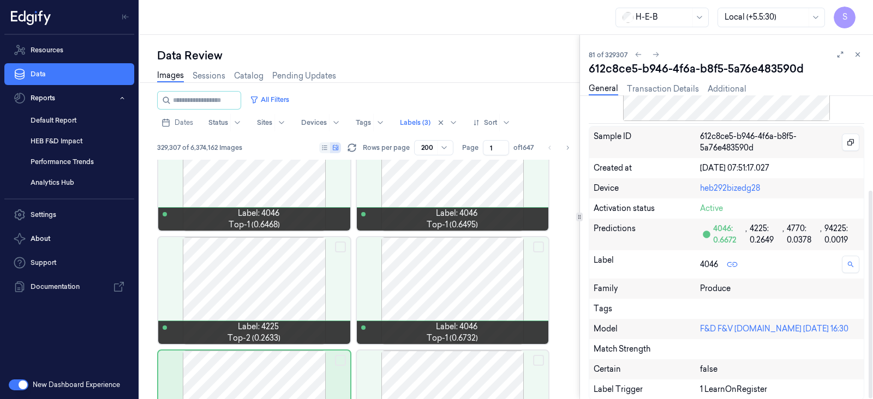
scroll to position [139, 0]
click at [730, 263] on icon at bounding box center [731, 263] width 5 height 5
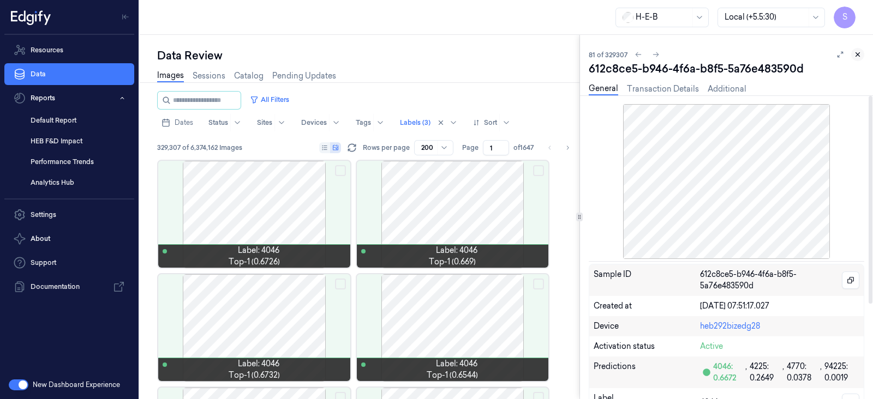
click at [855, 57] on icon at bounding box center [858, 55] width 8 height 8
